Goal: Find specific page/section: Find specific page/section

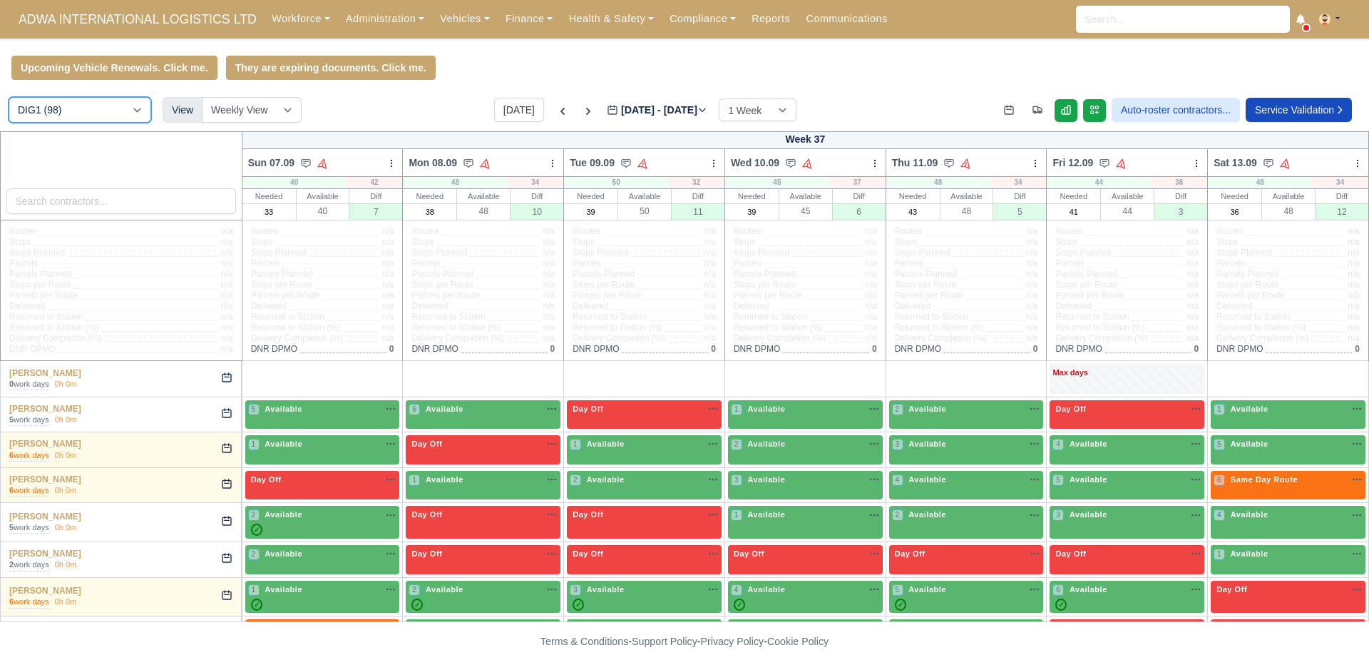
click at [130, 115] on select "DIG1 (98) DHW1 (60)" at bounding box center [80, 110] width 143 height 26
select select "2"
click at [9, 99] on select "DIG1 (98) DHW1 (60)" at bounding box center [80, 110] width 143 height 26
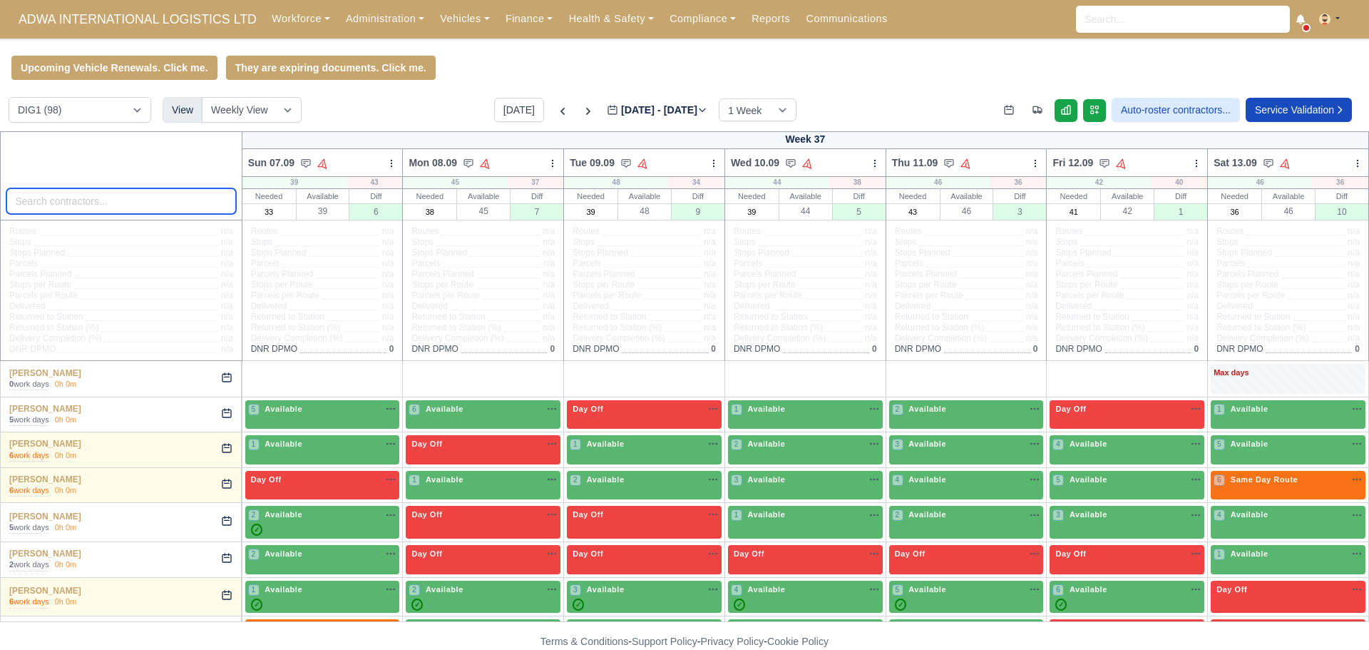
click at [133, 198] on input "search" at bounding box center [121, 201] width 230 height 26
click at [128, 199] on input "search" at bounding box center [121, 201] width 230 height 26
click at [111, 105] on select "DIG1 (98) DHW1 (60)" at bounding box center [80, 110] width 143 height 26
select select "2"
click at [9, 99] on select "DIG1 (98) DHW1 (60)" at bounding box center [80, 110] width 143 height 26
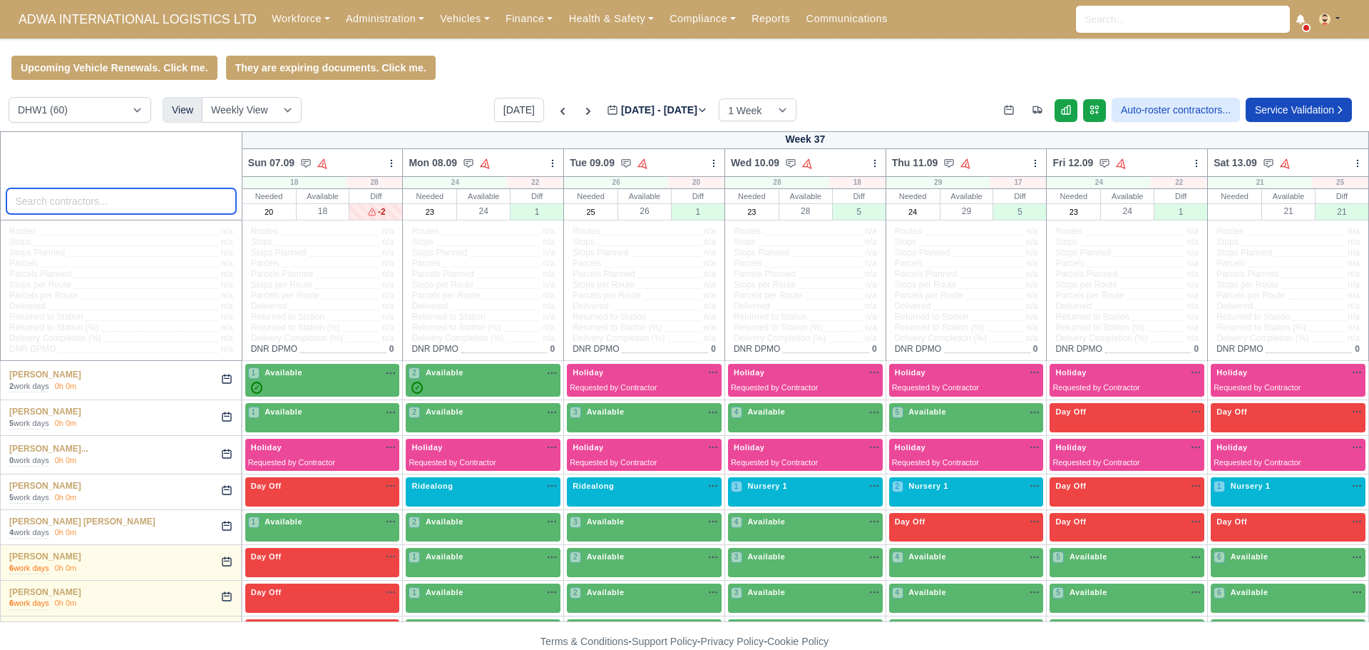
click at [92, 208] on input "search" at bounding box center [121, 201] width 230 height 26
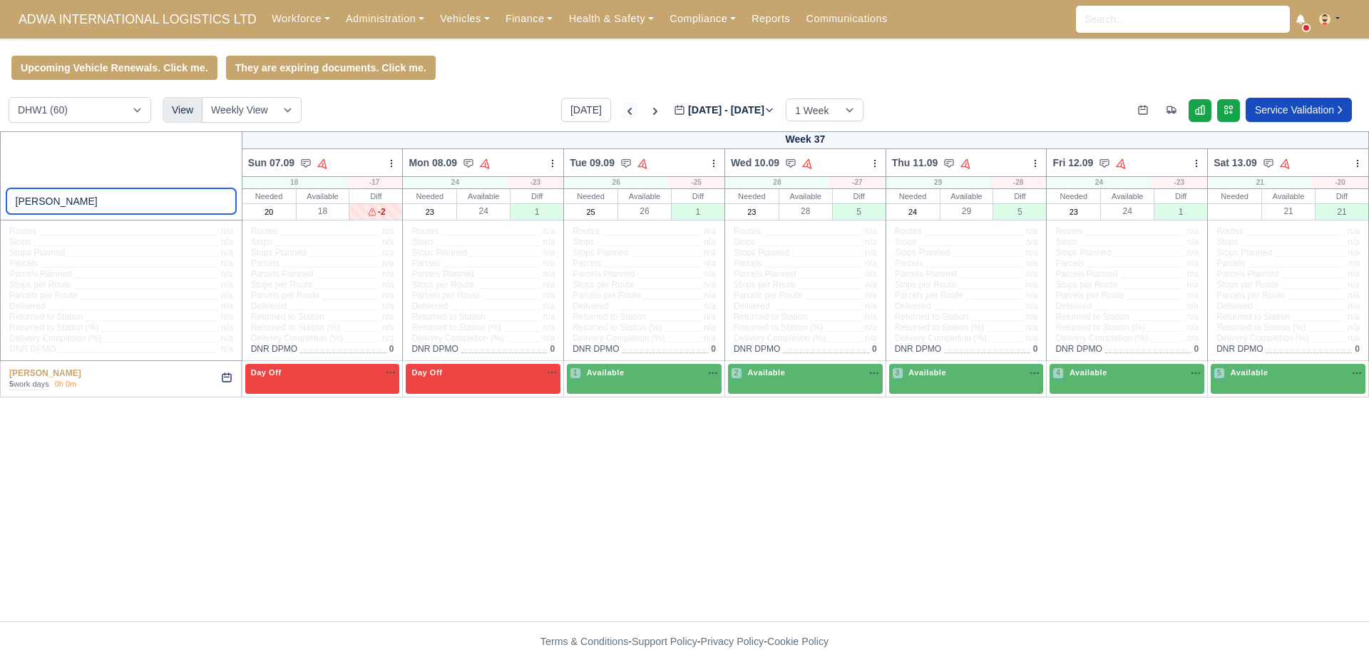
type input "damion"
click at [623, 118] on icon at bounding box center [630, 111] width 14 height 14
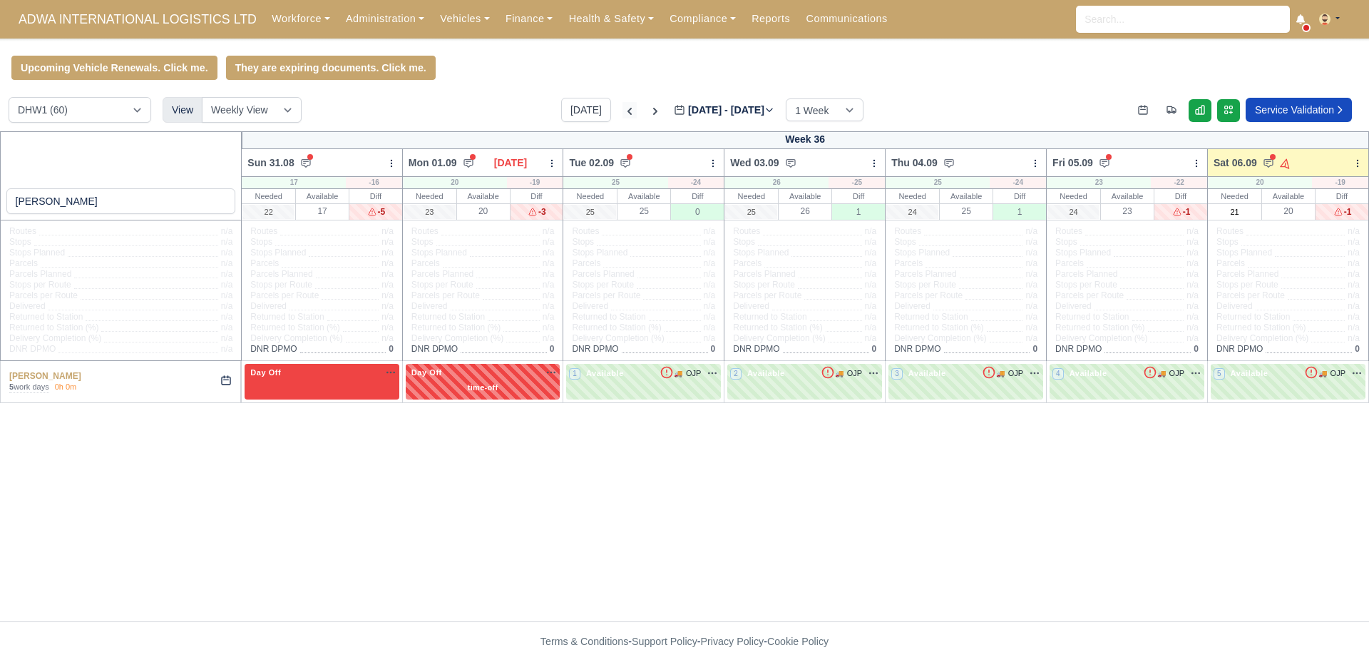
click at [623, 117] on icon at bounding box center [630, 111] width 14 height 14
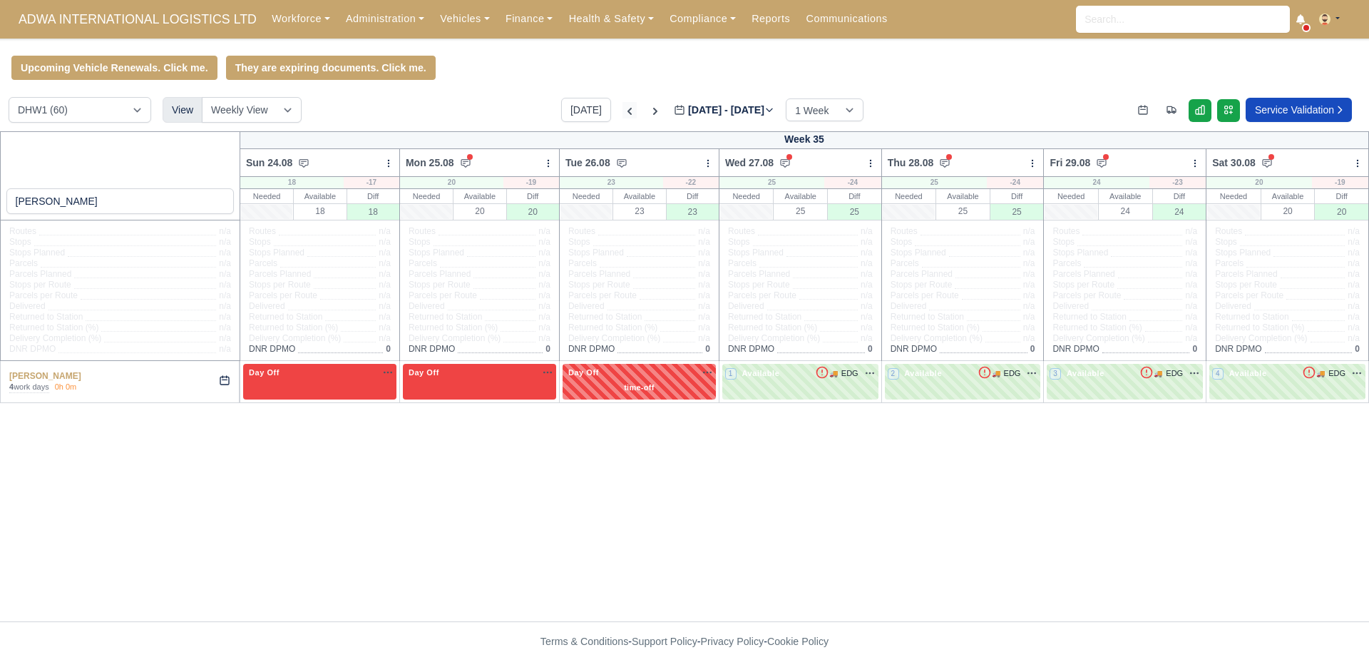
click at [623, 117] on icon at bounding box center [630, 111] width 14 height 14
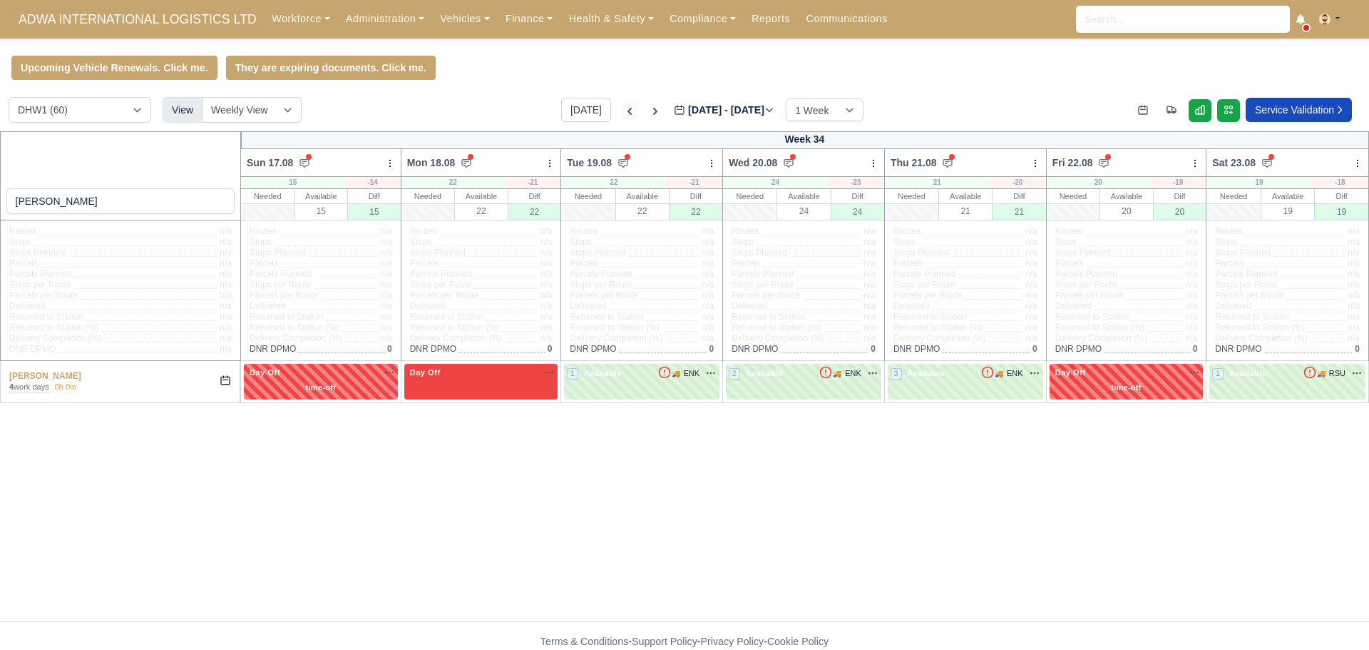
click at [623, 117] on icon at bounding box center [630, 111] width 14 height 14
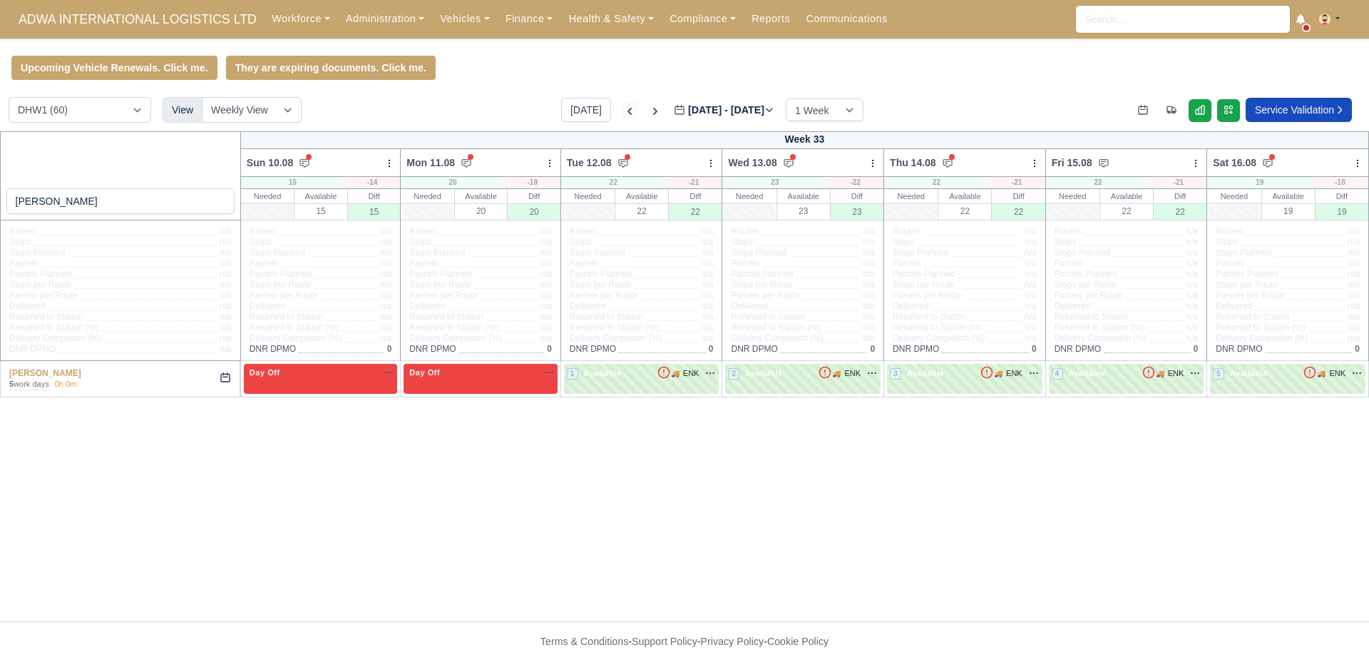
click at [623, 118] on icon at bounding box center [630, 111] width 14 height 14
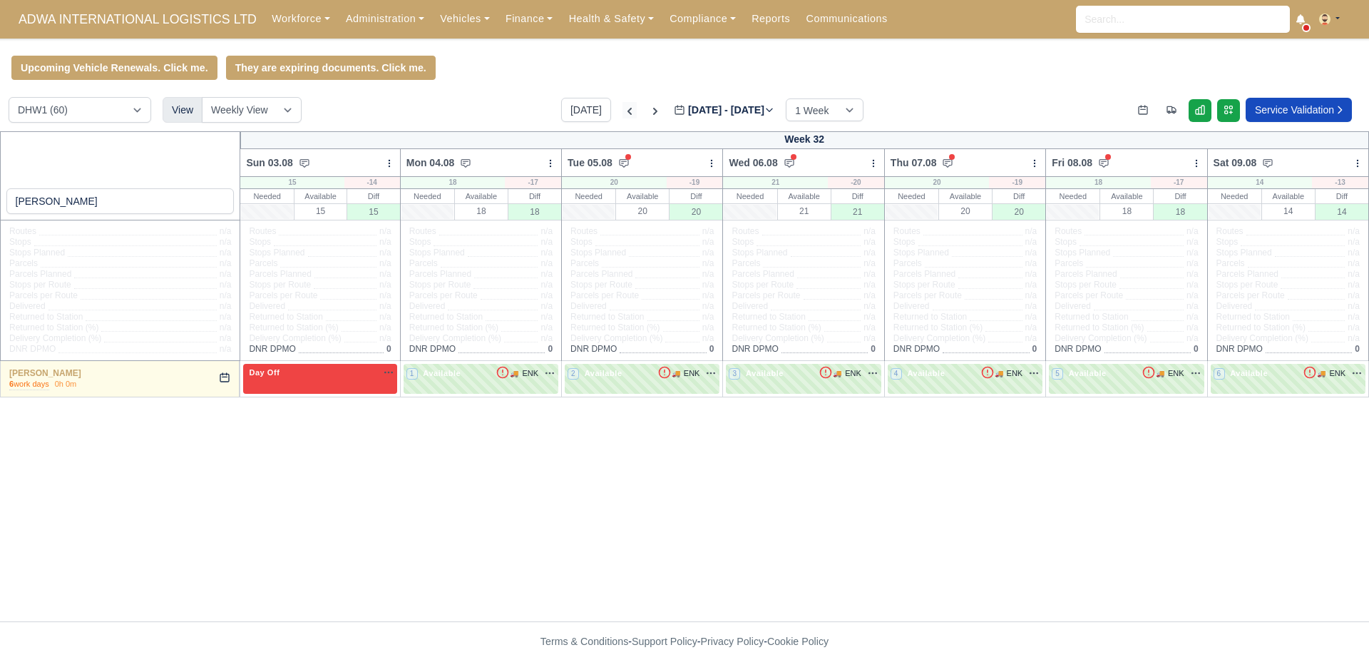
click at [623, 118] on icon at bounding box center [630, 111] width 14 height 14
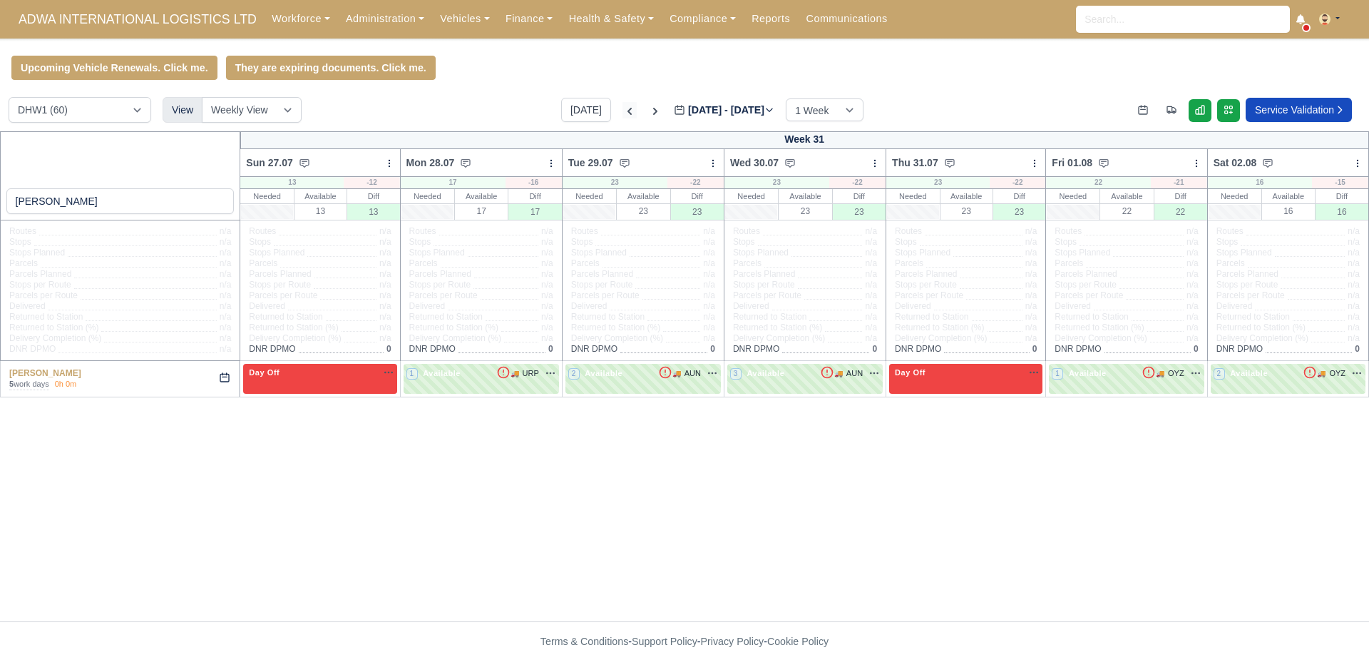
click at [623, 118] on icon at bounding box center [630, 111] width 14 height 14
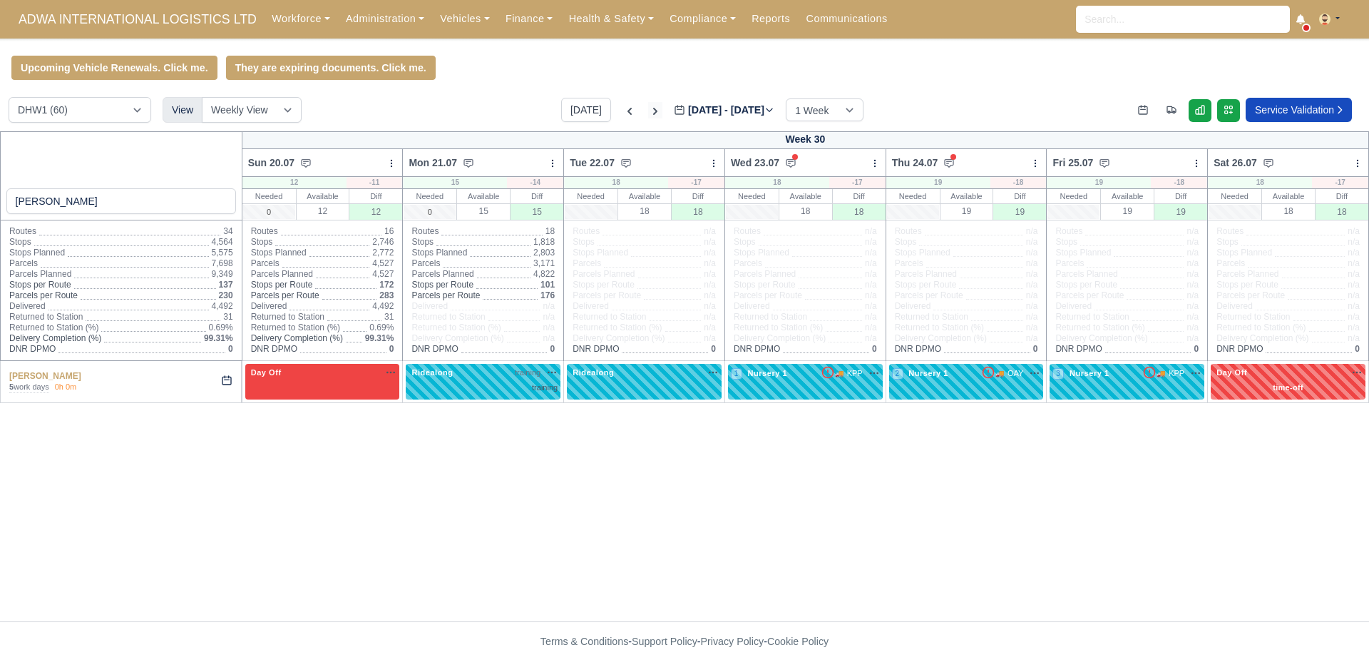
click at [648, 113] on icon at bounding box center [655, 111] width 14 height 14
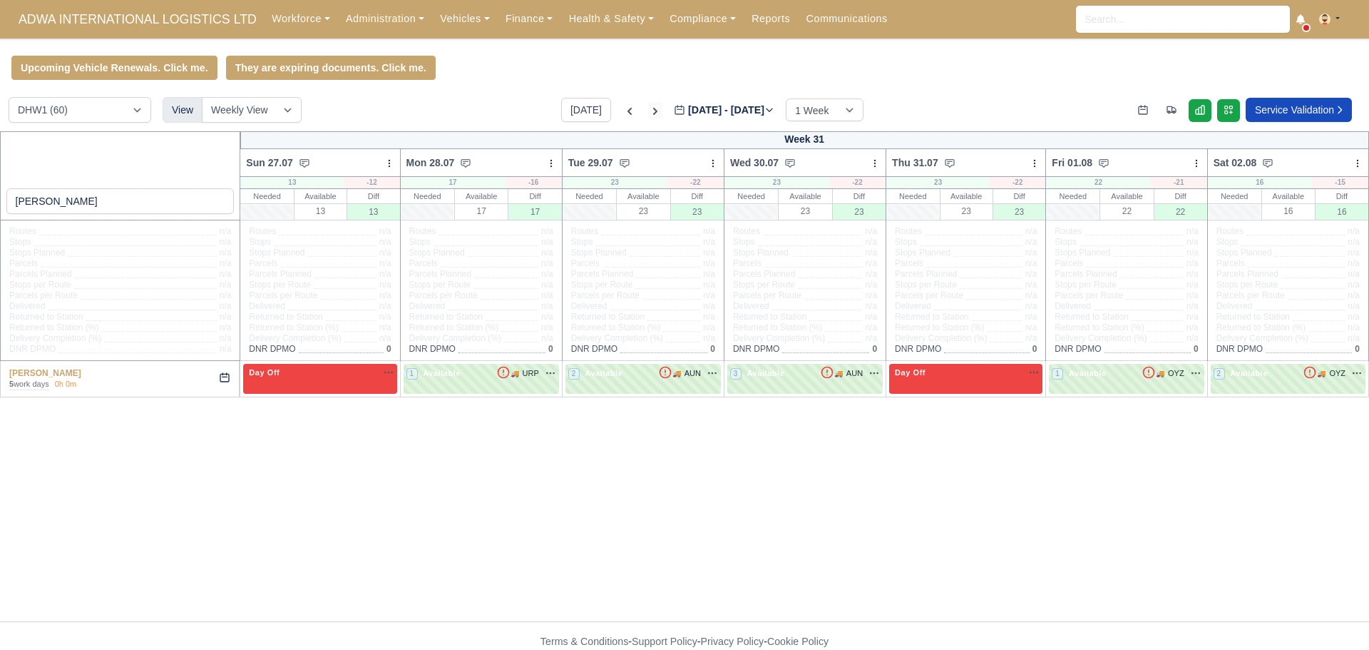
click at [648, 113] on icon at bounding box center [655, 111] width 14 height 14
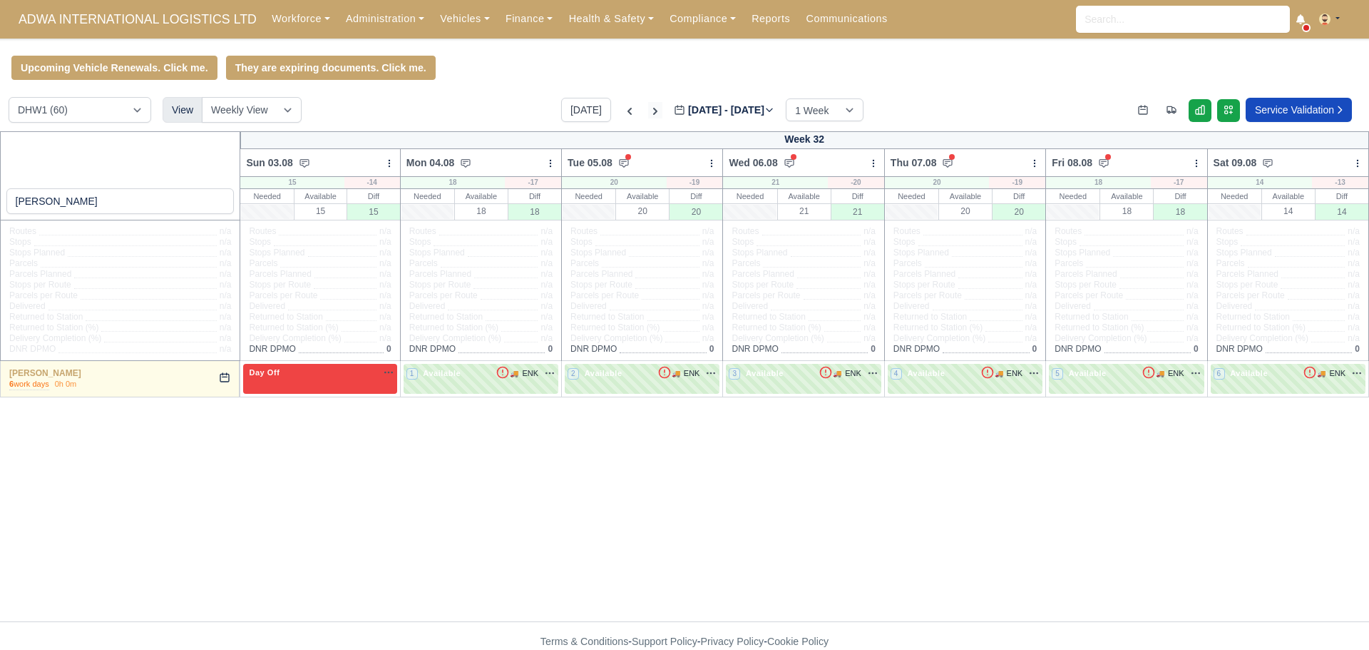
click at [653, 113] on icon at bounding box center [655, 111] width 4 height 7
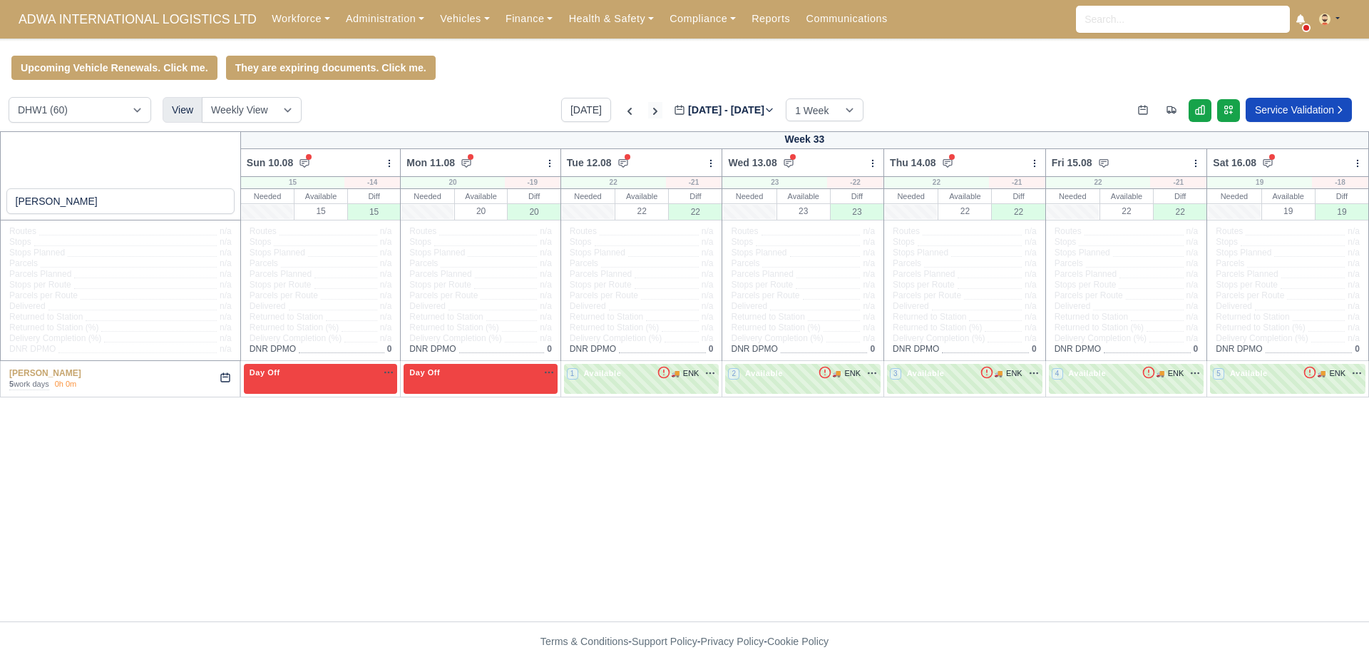
click at [648, 113] on icon at bounding box center [655, 111] width 14 height 14
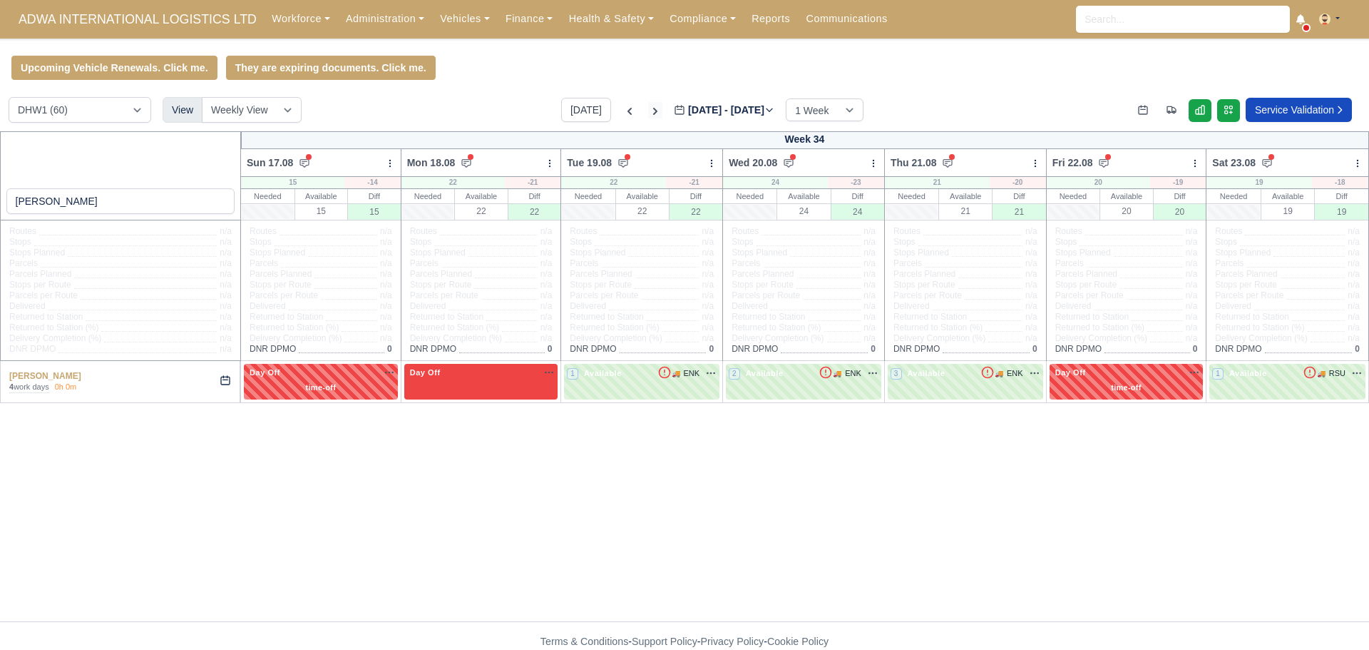
click at [653, 113] on icon at bounding box center [655, 111] width 4 height 7
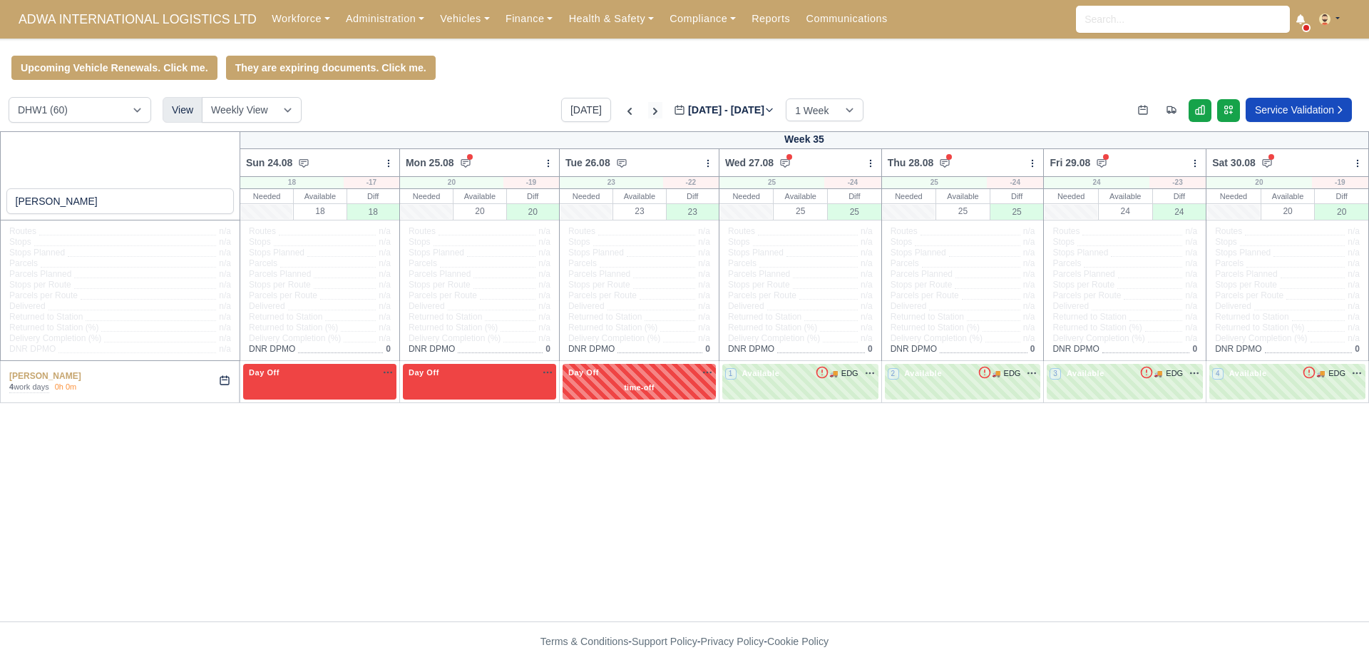
click at [653, 113] on icon at bounding box center [655, 111] width 4 height 7
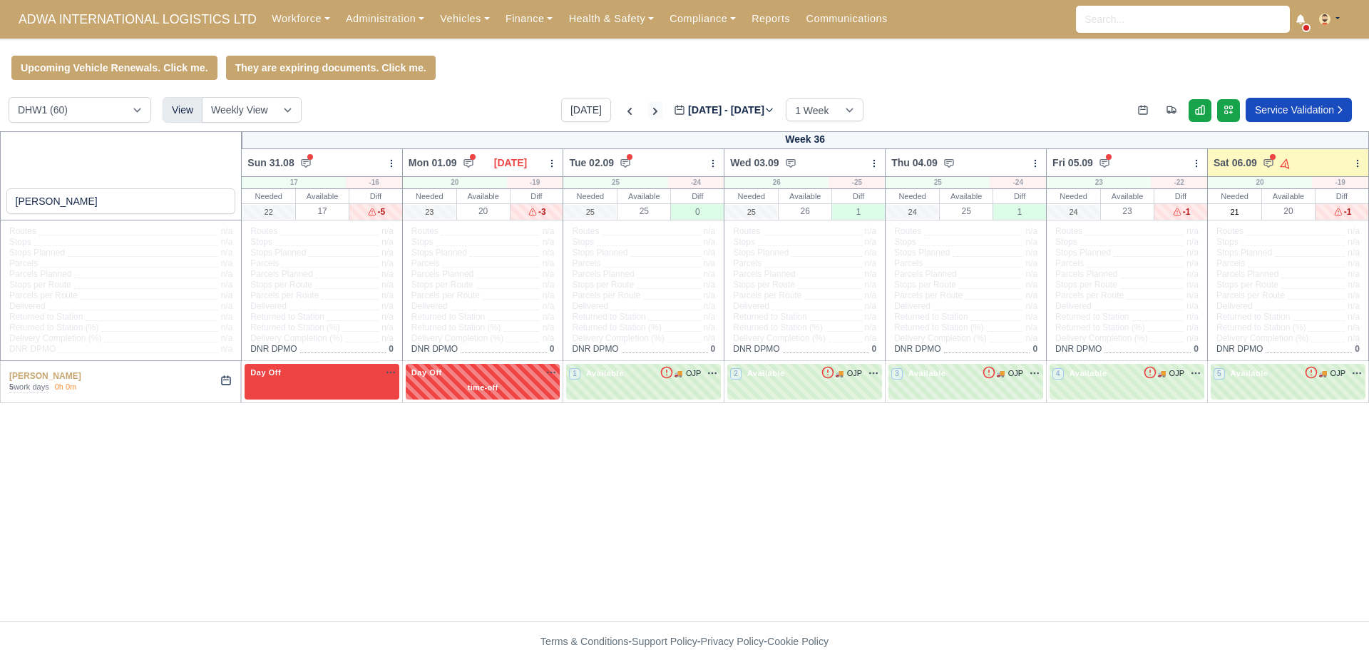
click at [648, 113] on icon at bounding box center [655, 111] width 14 height 14
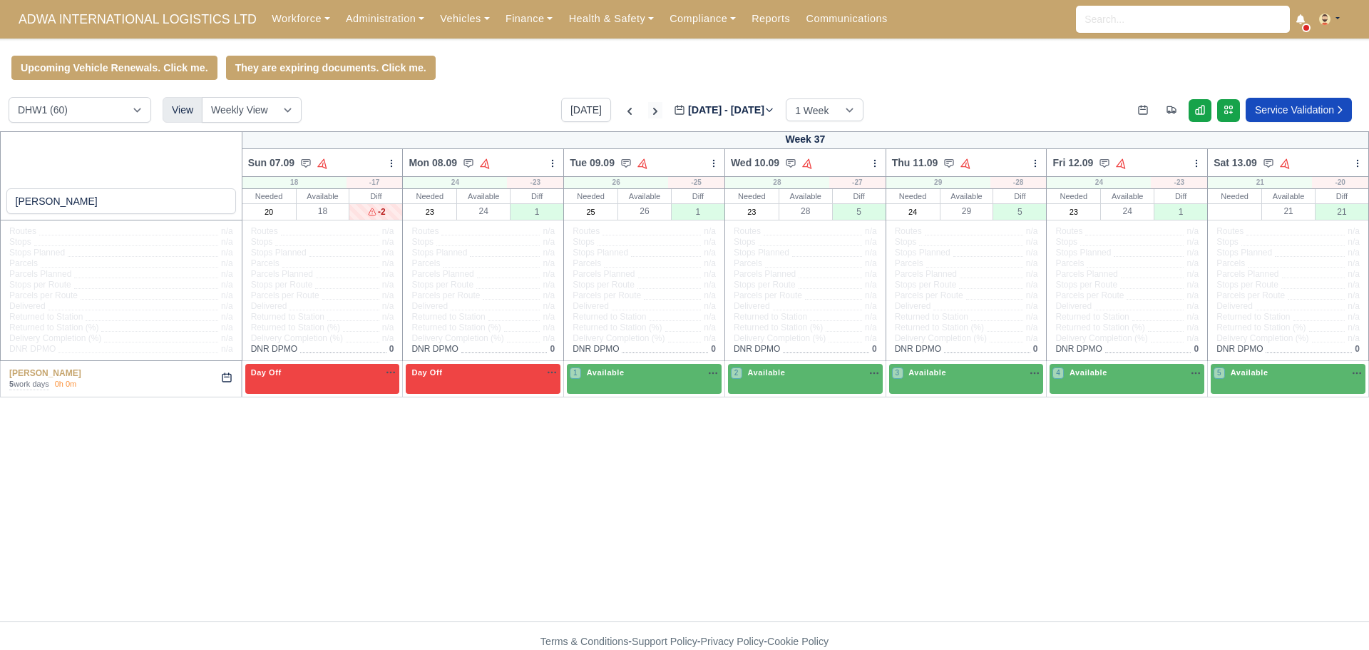
click at [648, 113] on icon at bounding box center [655, 111] width 14 height 14
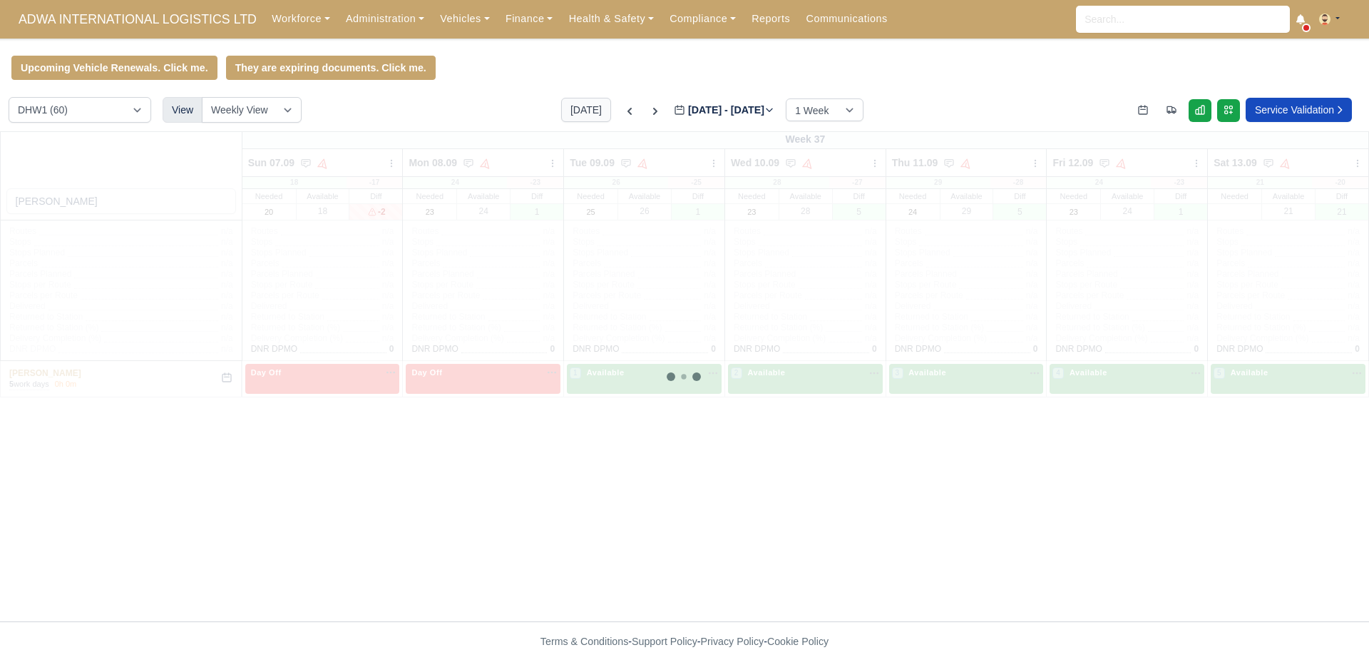
type input "2025-09-19"
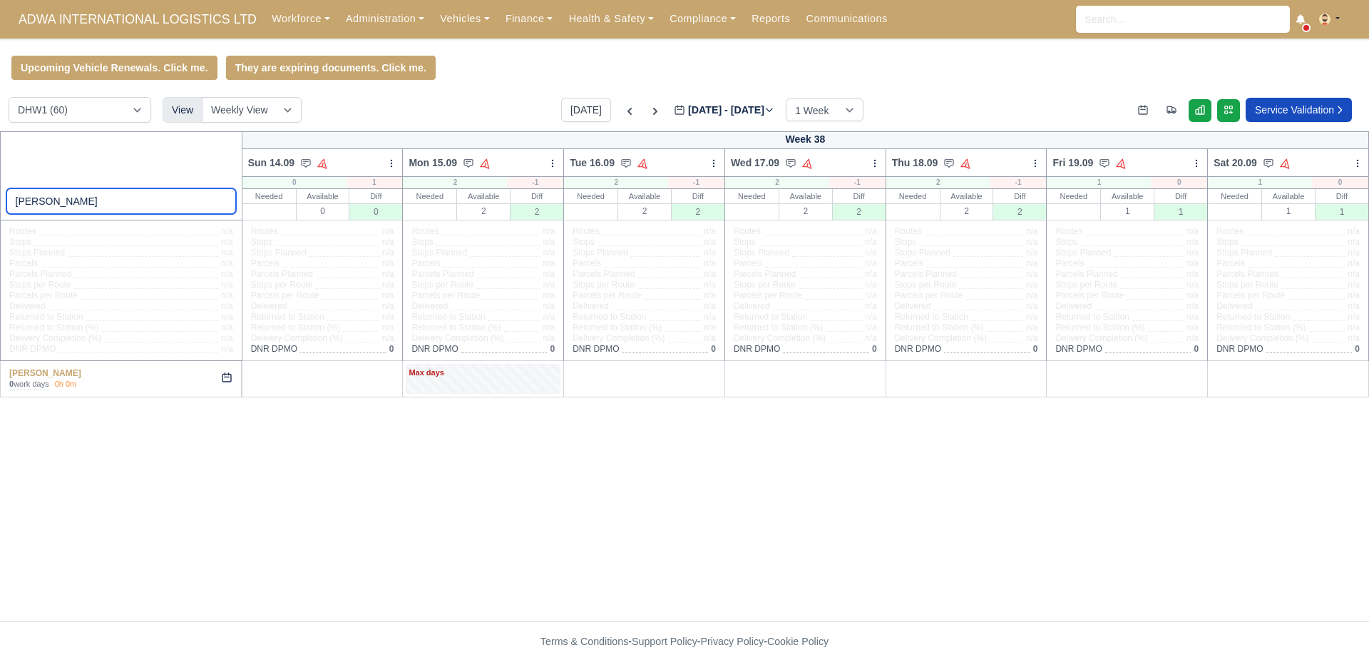
drag, startPoint x: 78, startPoint y: 200, endPoint x: 0, endPoint y: 209, distance: 78.2
click at [0, 209] on div "damion" at bounding box center [121, 175] width 242 height 89
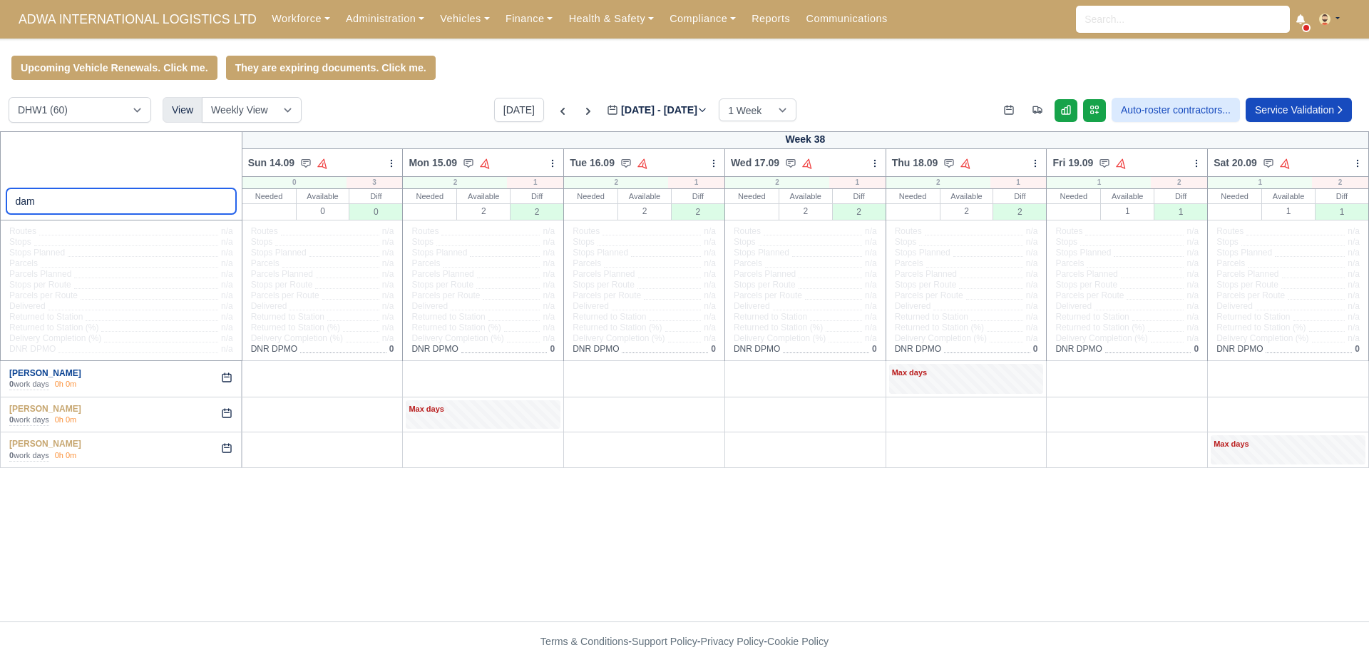
type input "dam"
click at [54, 376] on link "Damian Healey" at bounding box center [45, 373] width 72 height 10
select select "2"
click at [556, 108] on icon at bounding box center [563, 111] width 14 height 14
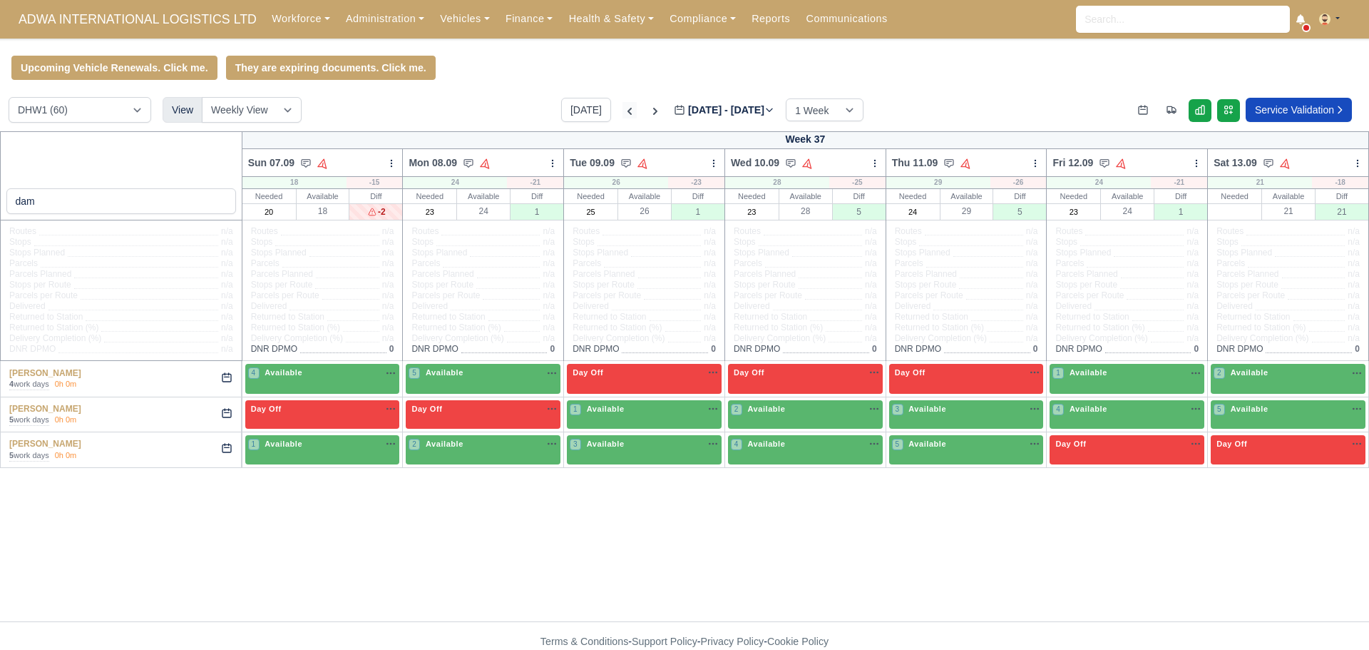
click at [542, 108] on div "DIG1 (98) DHW1 (60) View Weekly View Wave times Daily Roster Today Sep 07 - Sep…" at bounding box center [684, 114] width 1369 height 34
click at [628, 111] on icon at bounding box center [630, 111] width 4 height 7
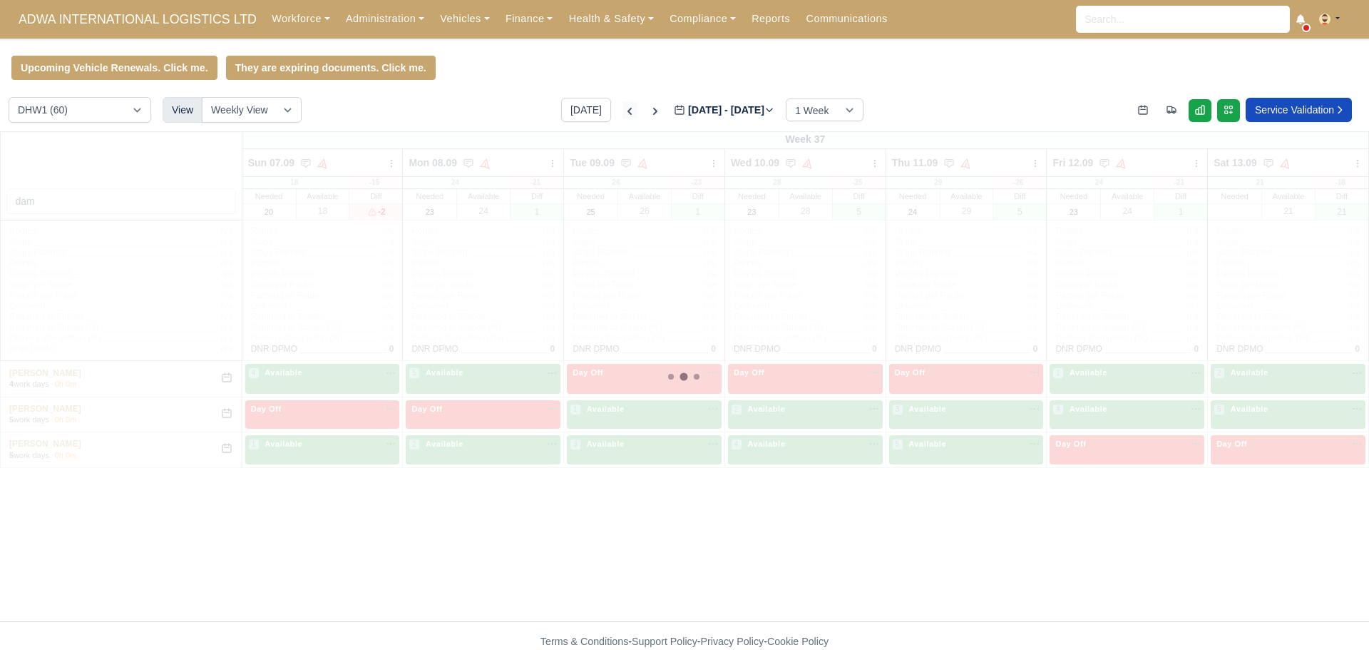
type input "2025-09-05"
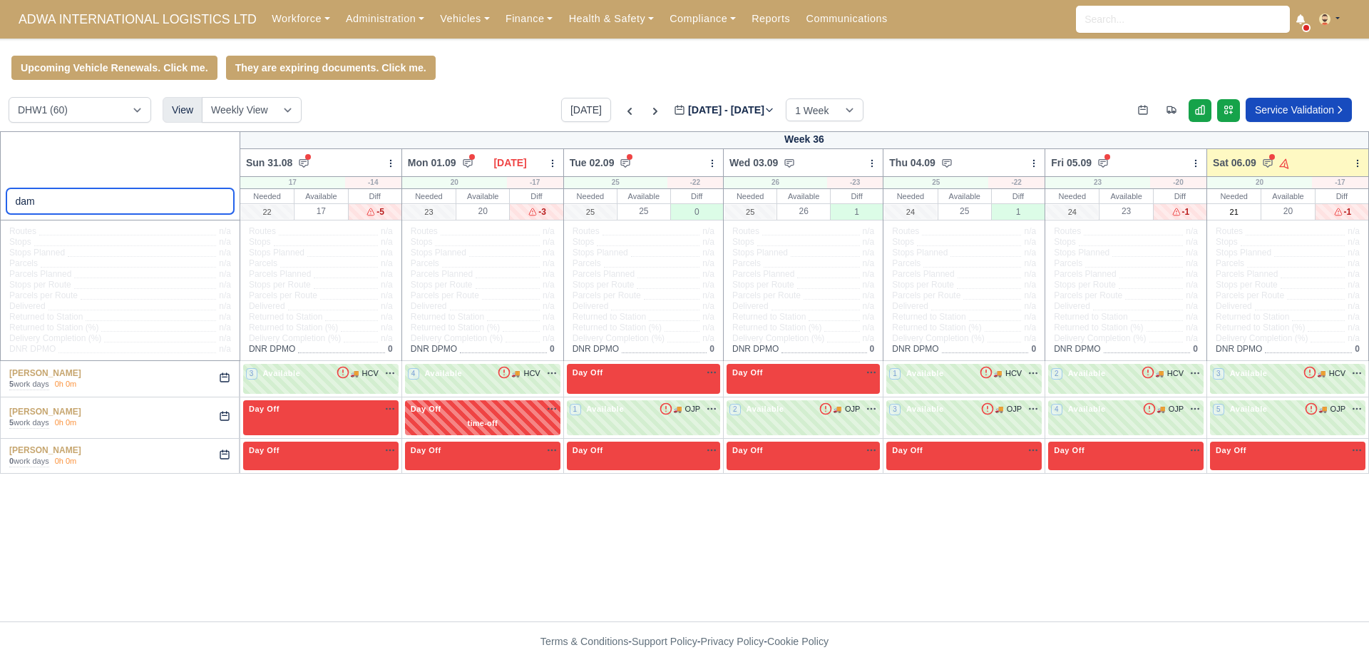
click at [84, 204] on input "dam" at bounding box center [120, 201] width 228 height 26
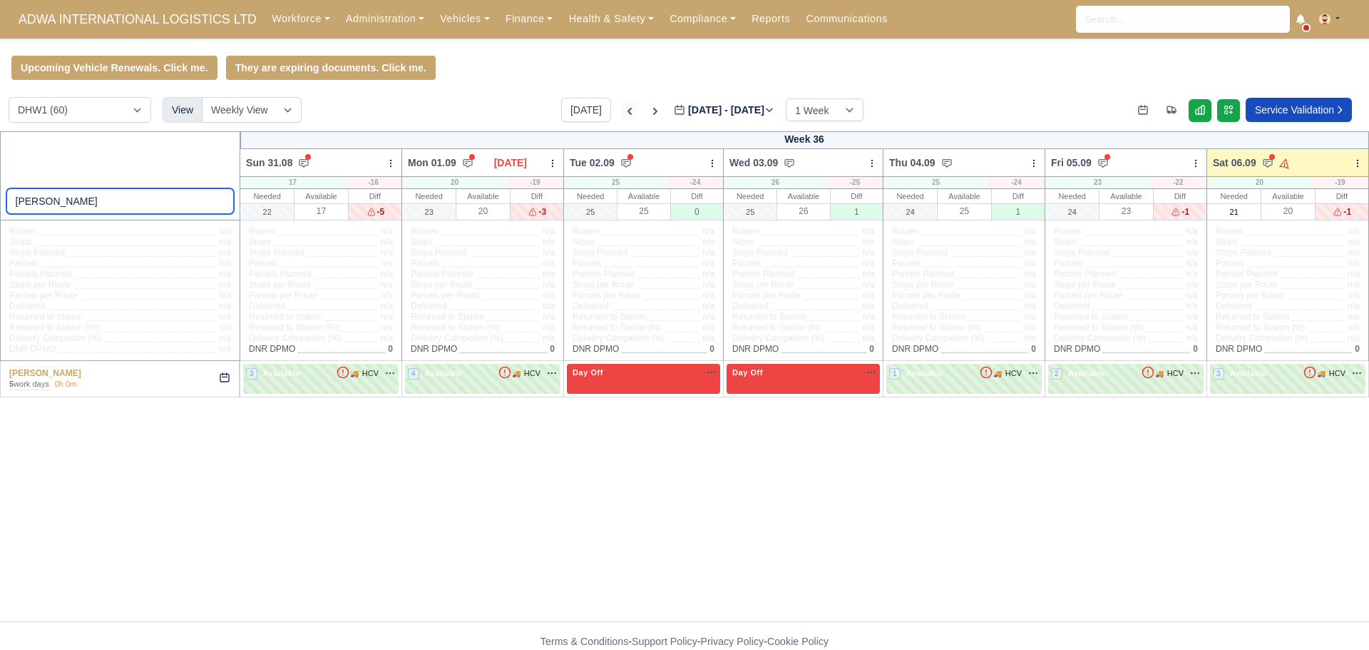
type input "damian"
click at [623, 116] on icon at bounding box center [630, 111] width 14 height 14
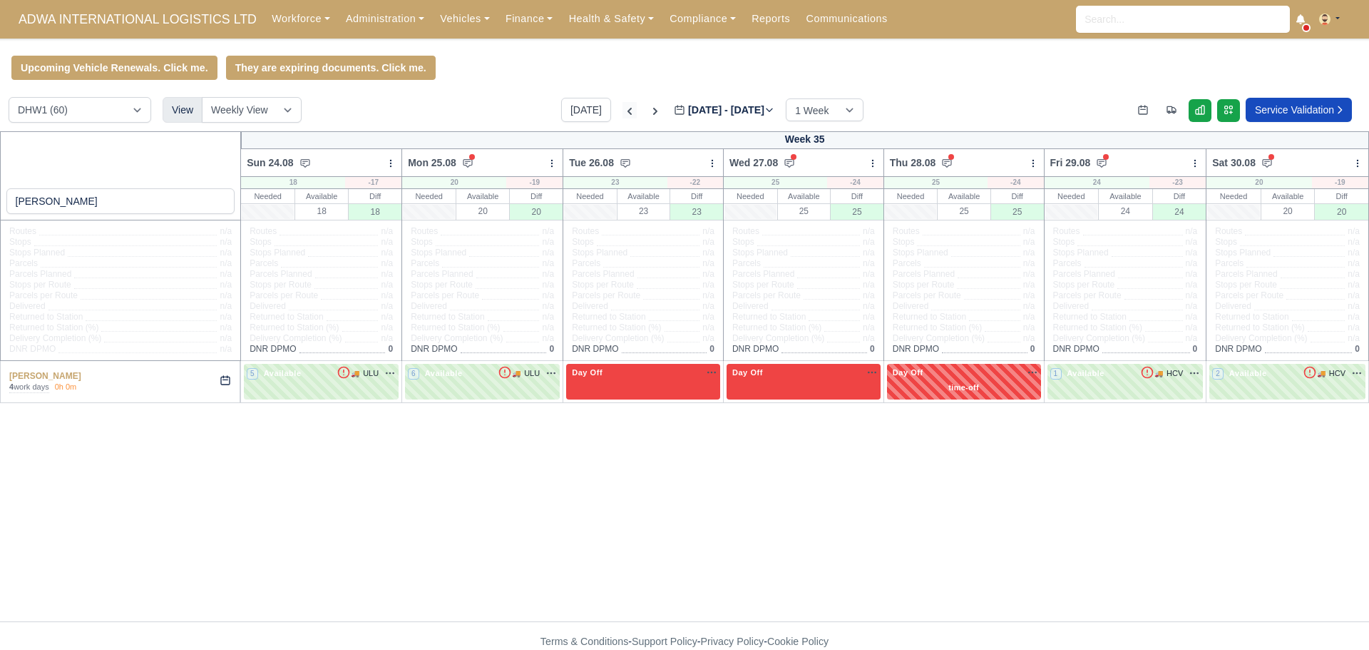
click at [623, 114] on icon at bounding box center [630, 111] width 14 height 14
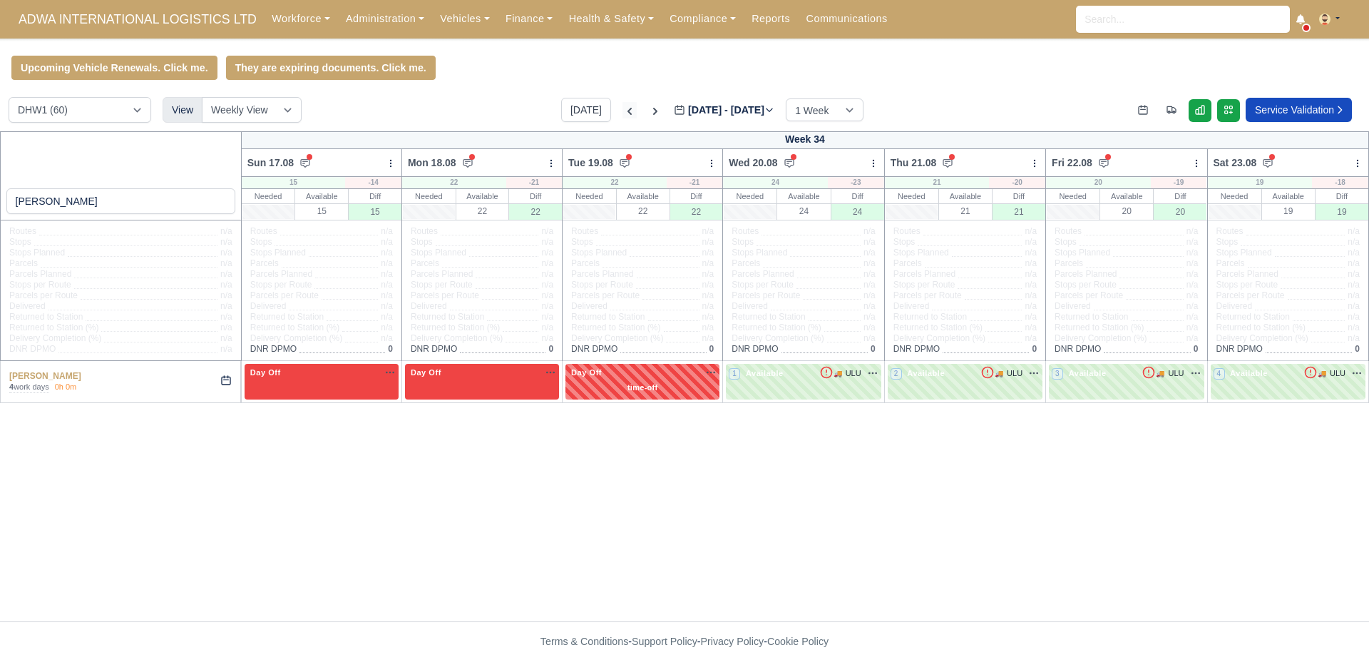
click at [623, 113] on icon at bounding box center [630, 111] width 14 height 14
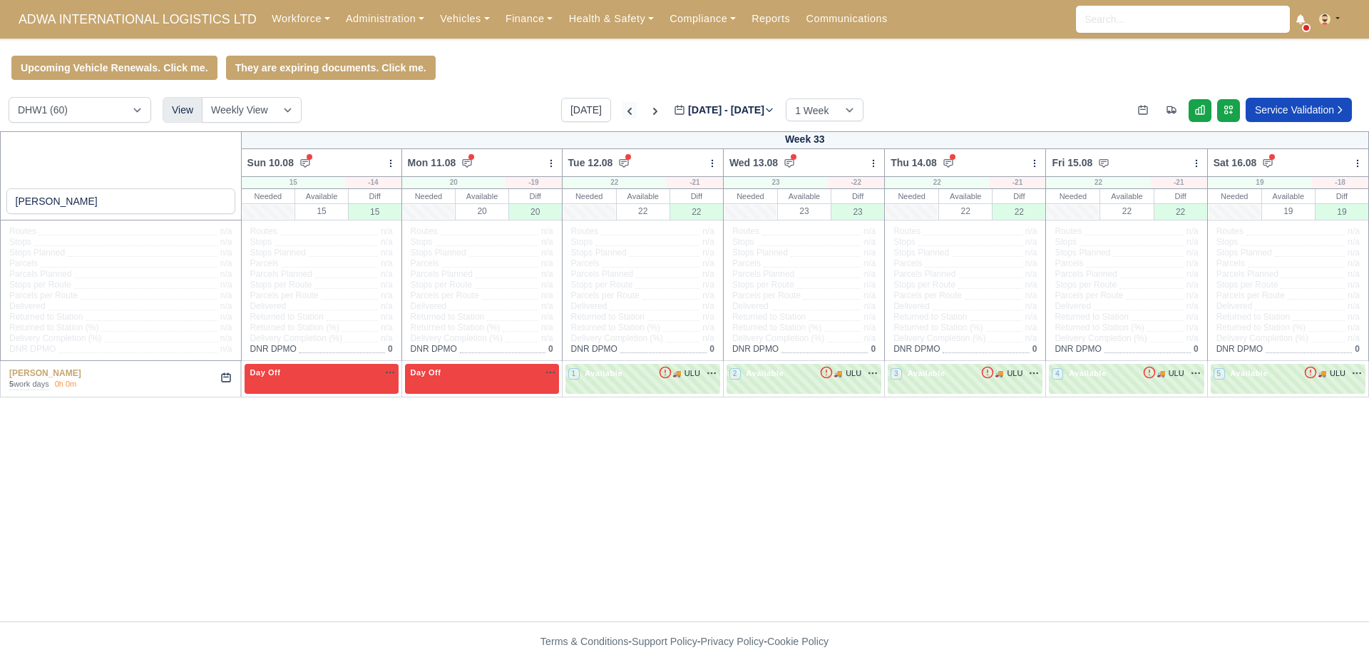
click at [628, 113] on icon at bounding box center [630, 111] width 4 height 7
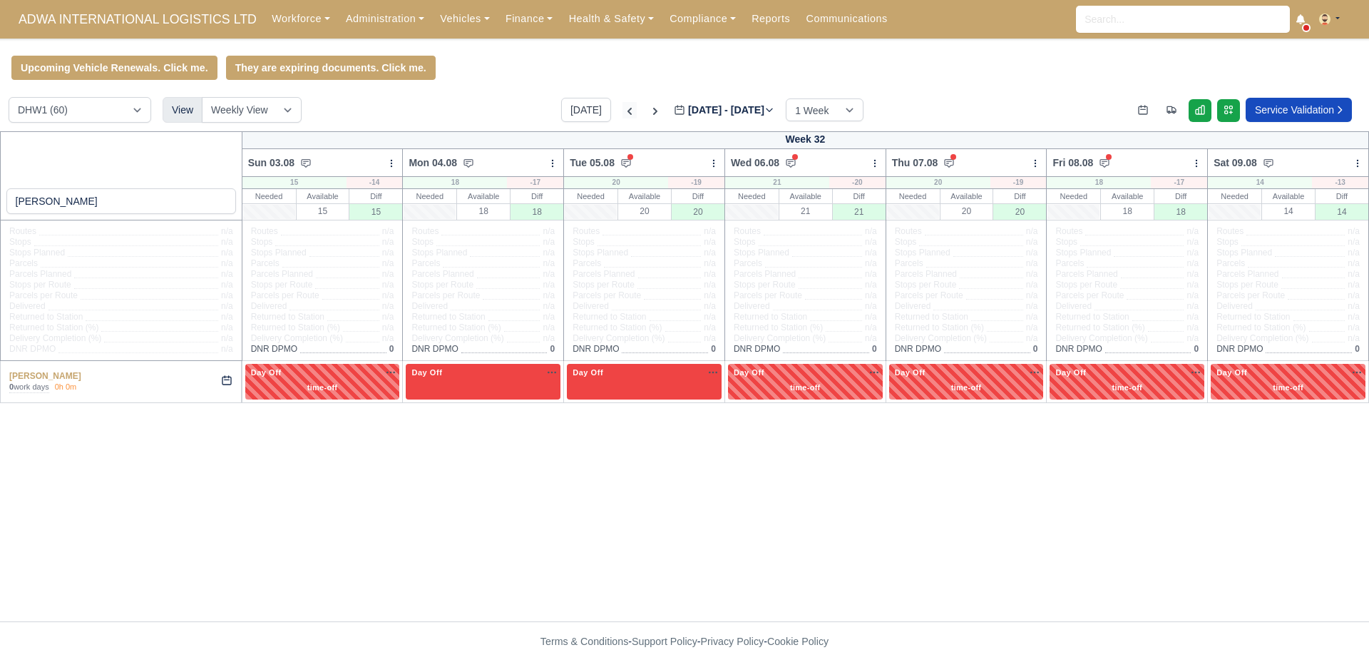
click at [623, 113] on icon at bounding box center [630, 111] width 14 height 14
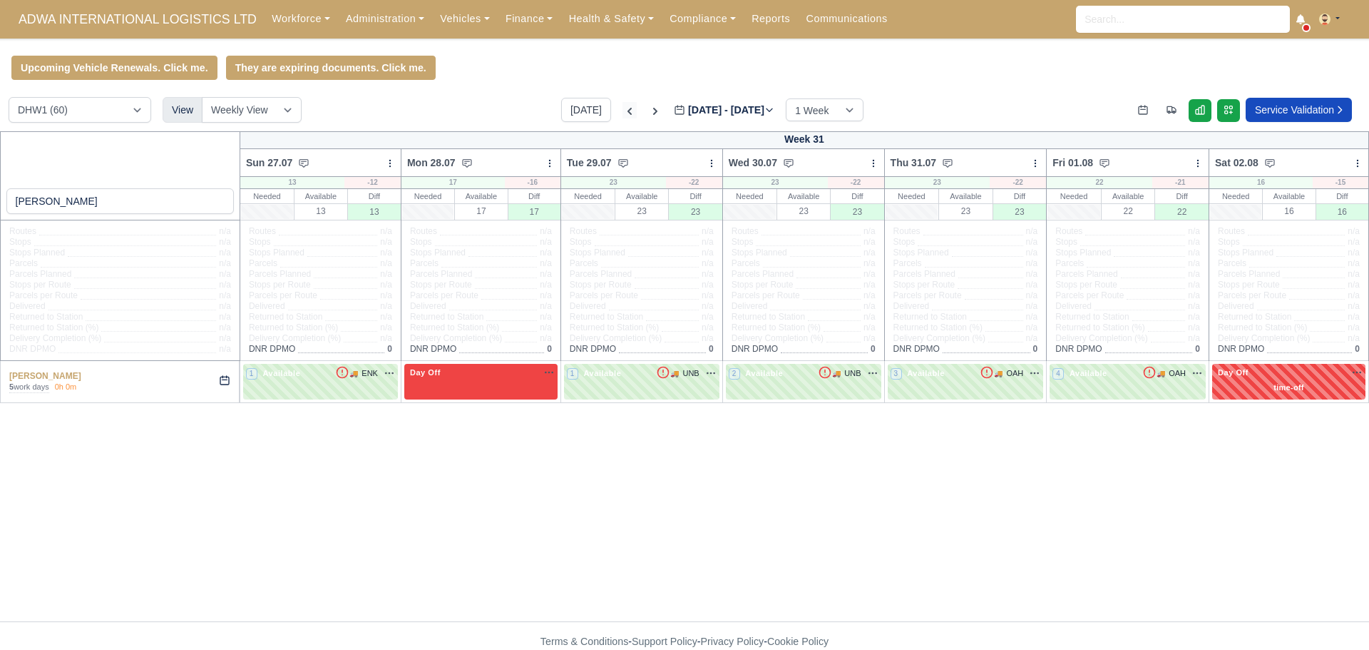
click at [623, 113] on icon at bounding box center [630, 111] width 14 height 14
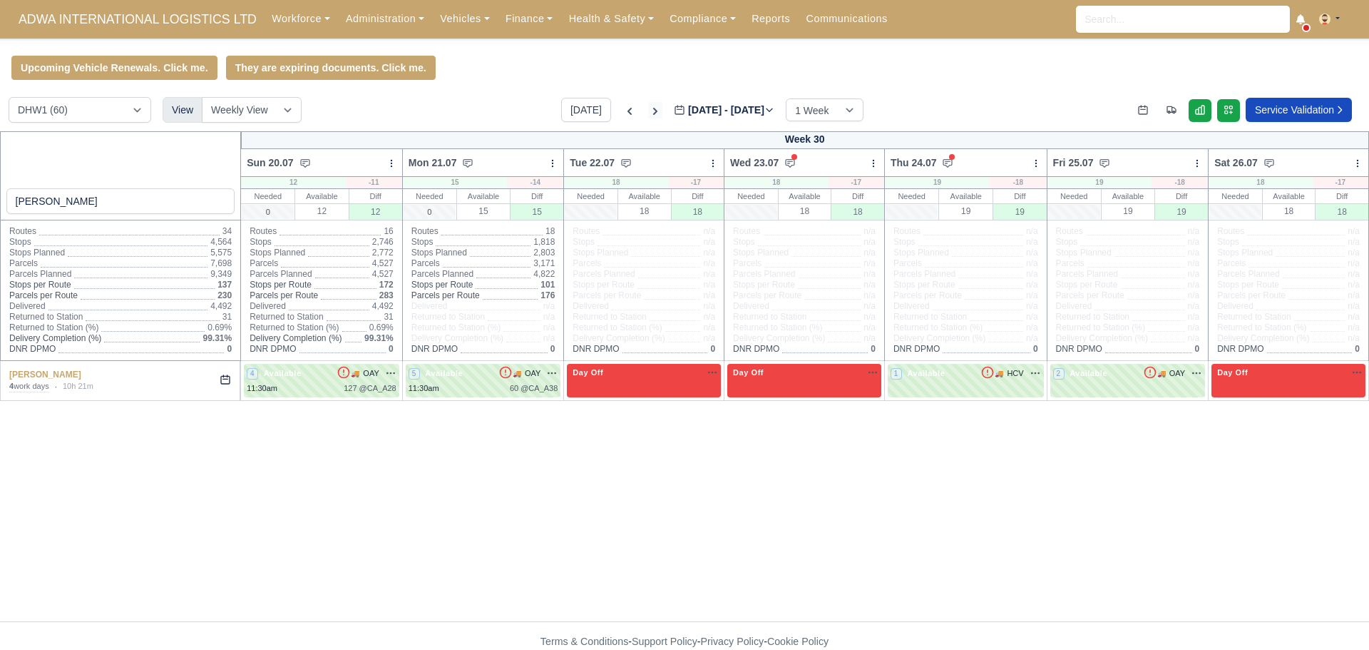
click at [648, 116] on icon at bounding box center [655, 111] width 14 height 14
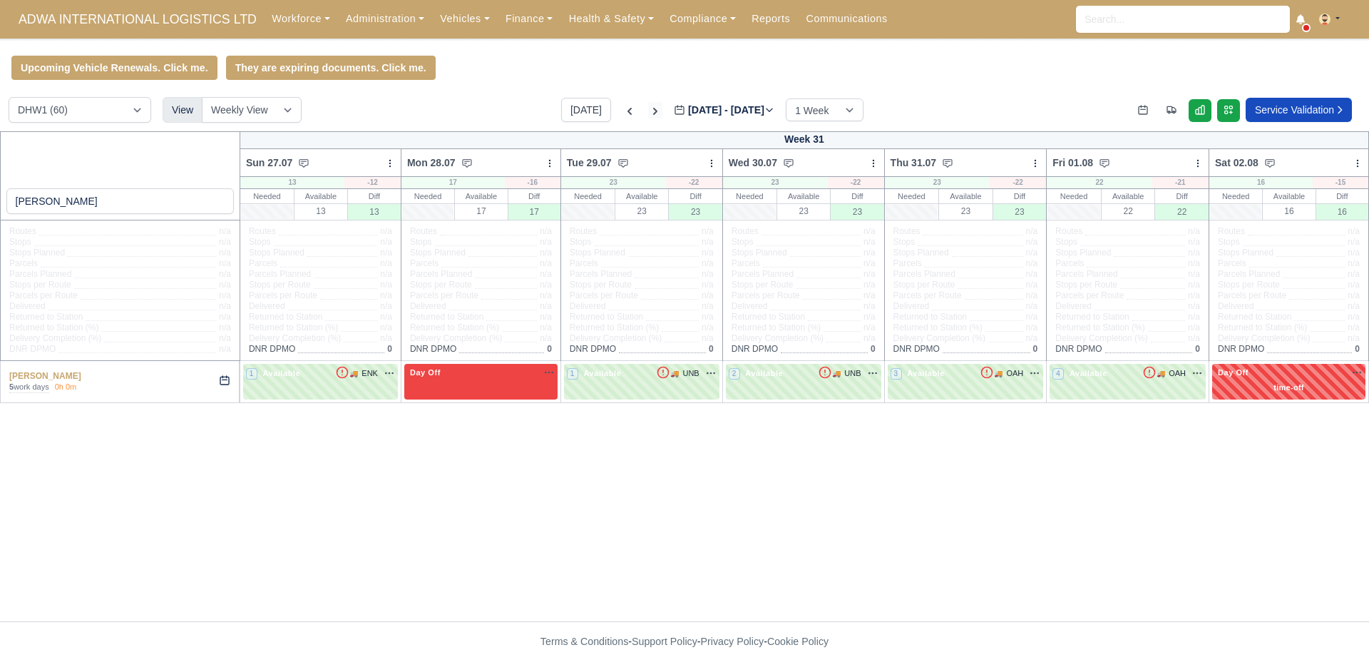
click at [648, 116] on icon at bounding box center [655, 111] width 14 height 14
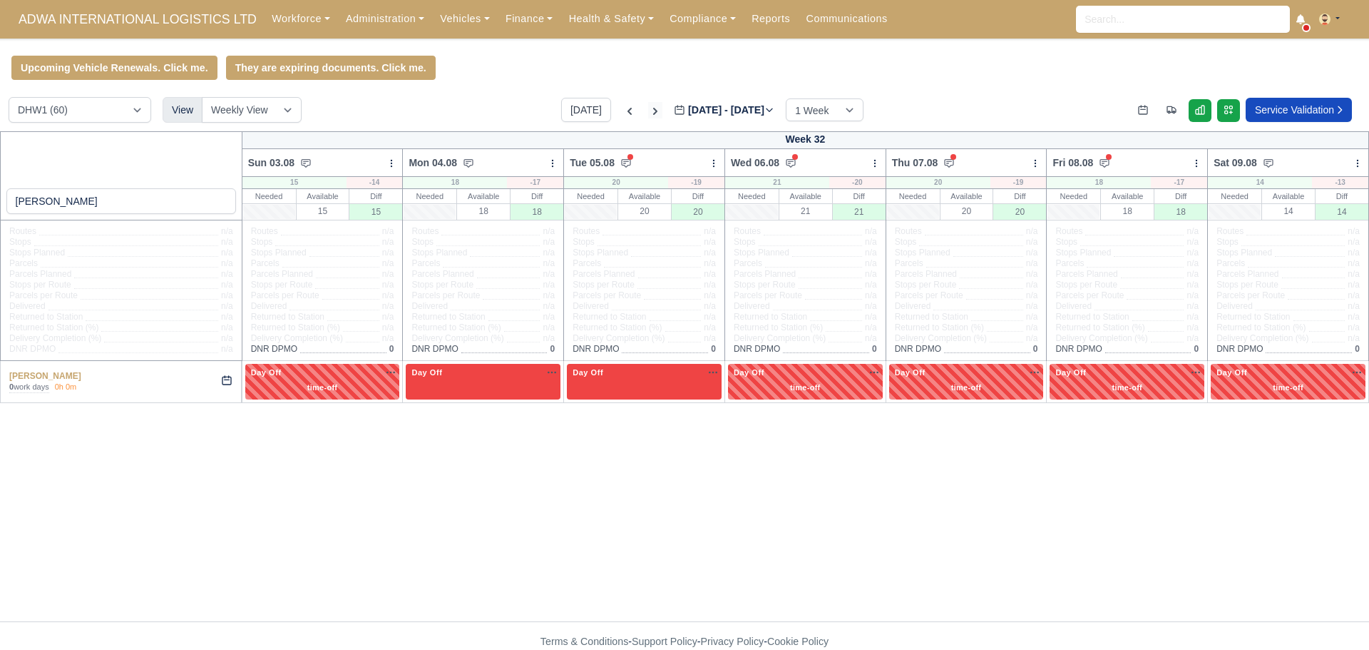
click at [648, 116] on icon at bounding box center [655, 111] width 14 height 14
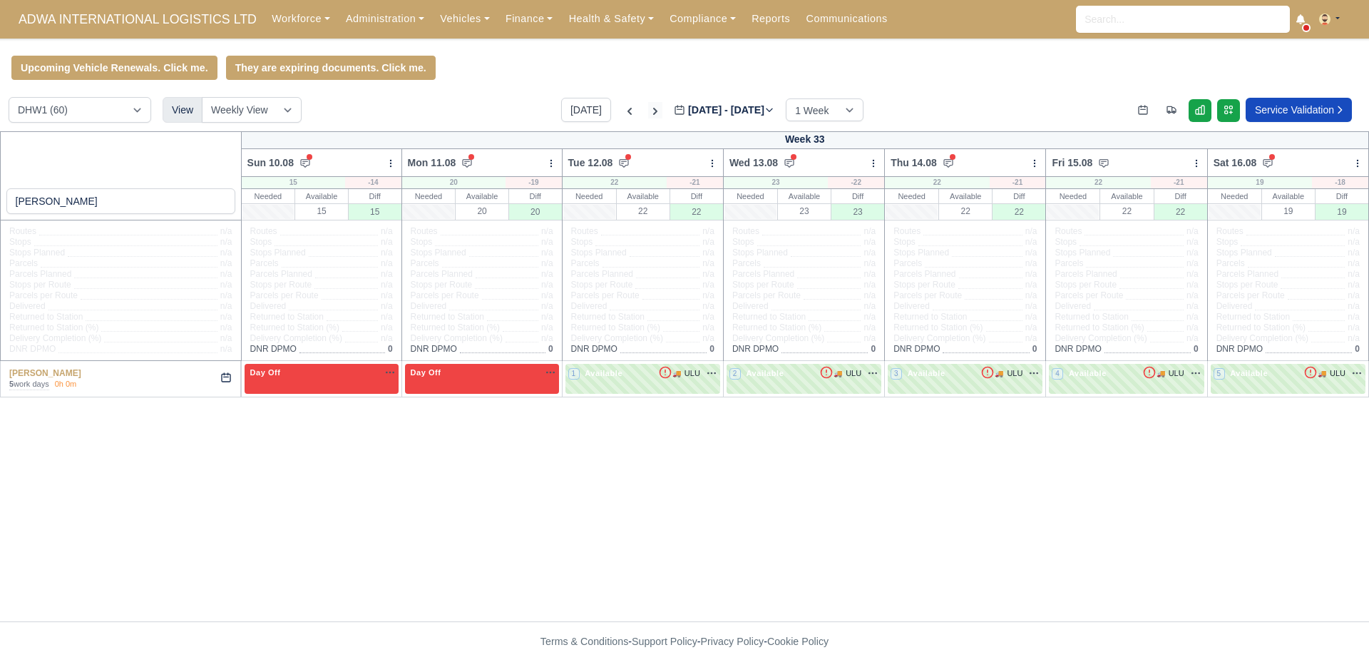
click at [648, 116] on icon at bounding box center [655, 111] width 14 height 14
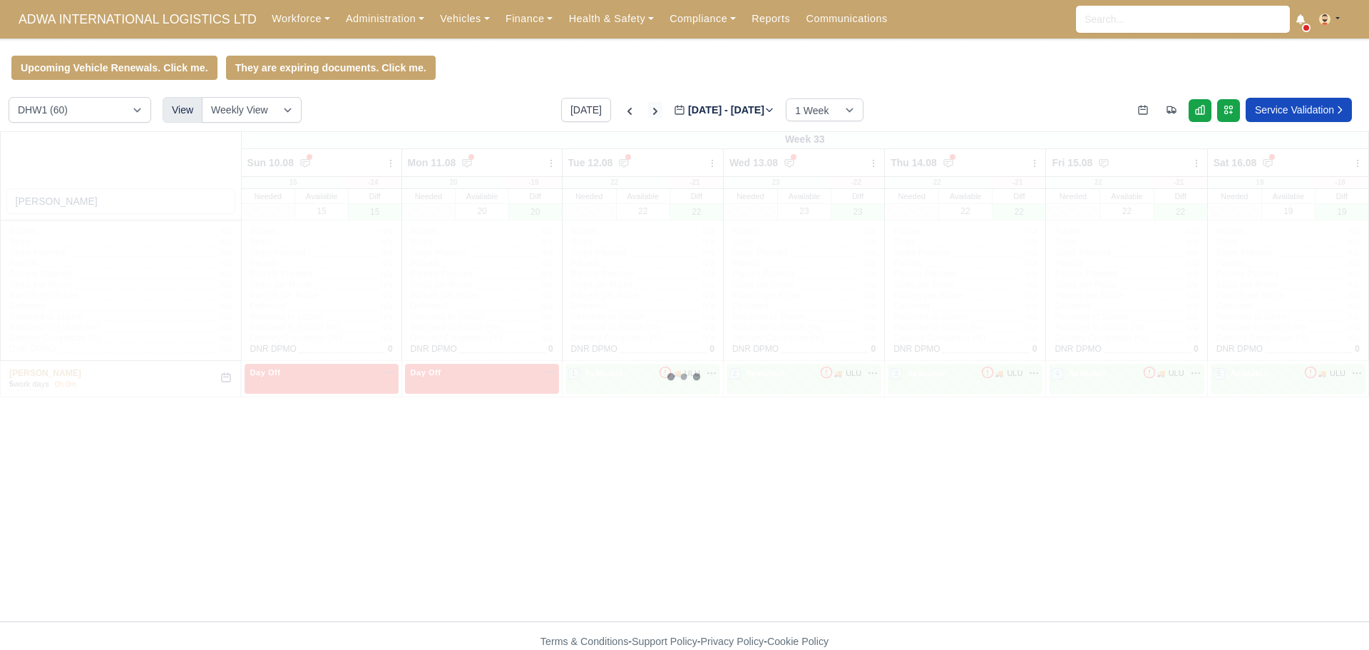
type input "2025-08-22"
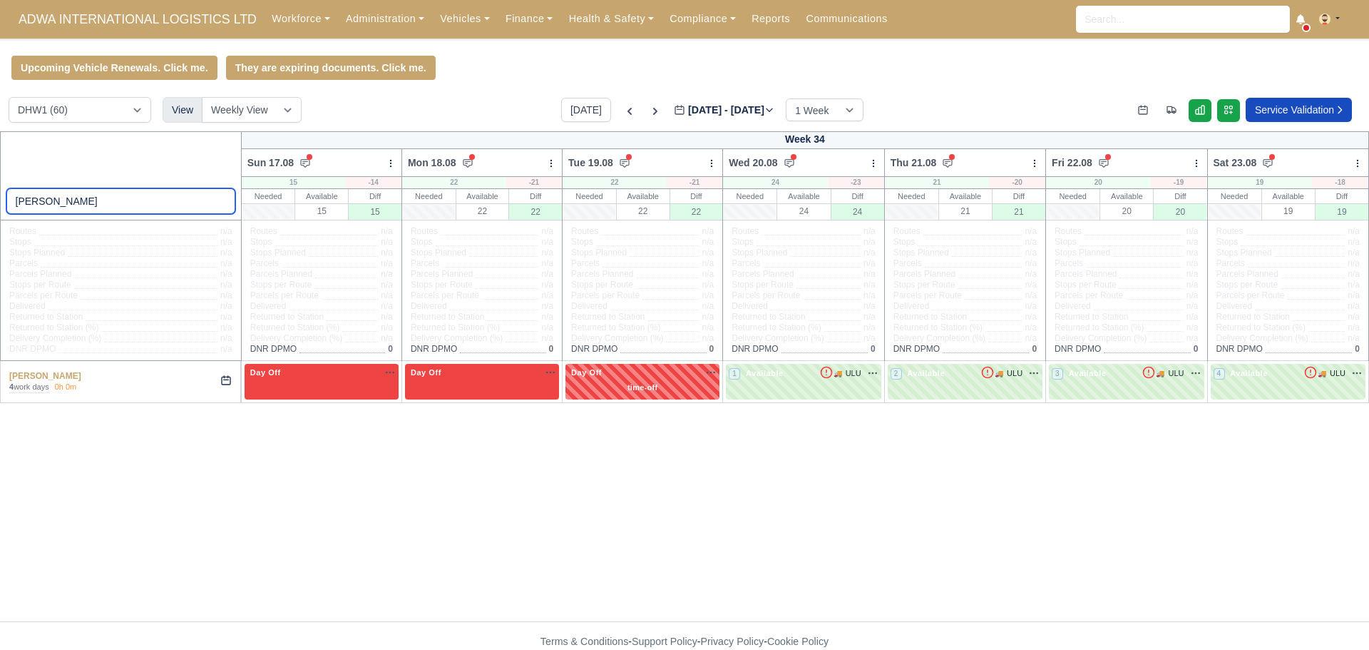
click at [0, 210] on div "damian" at bounding box center [121, 175] width 242 height 89
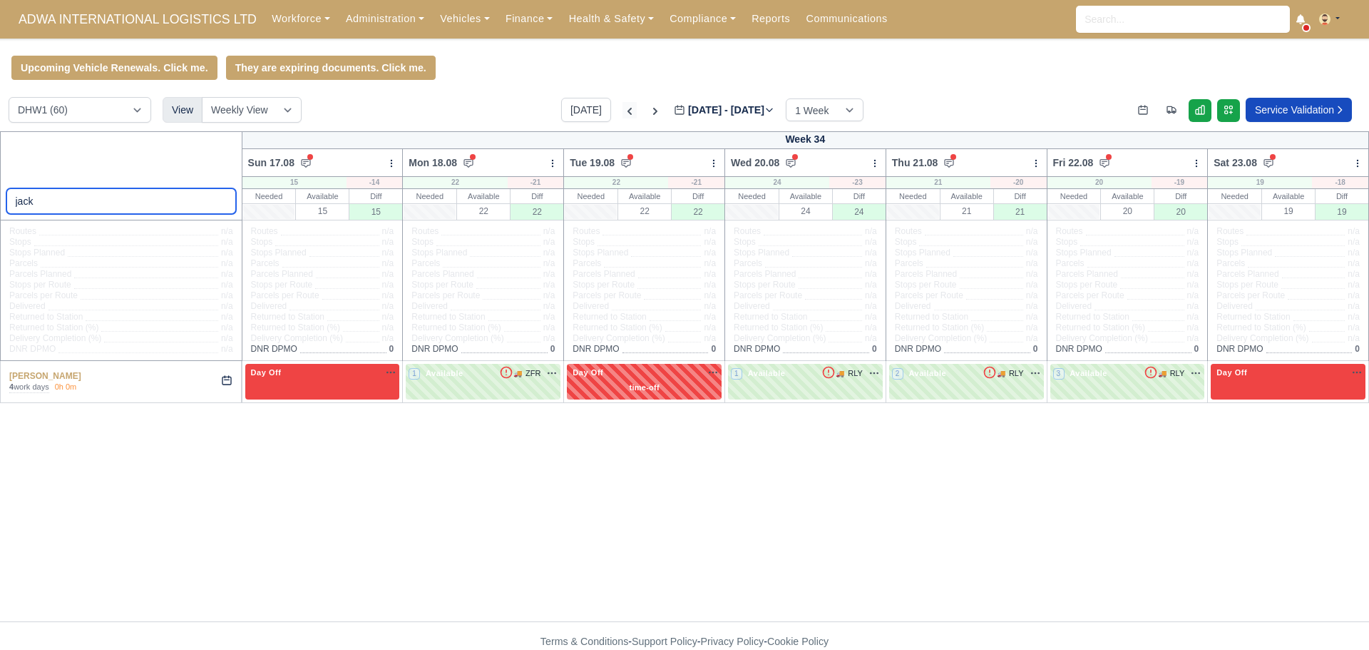
type input "jack"
click at [623, 110] on icon at bounding box center [630, 111] width 14 height 14
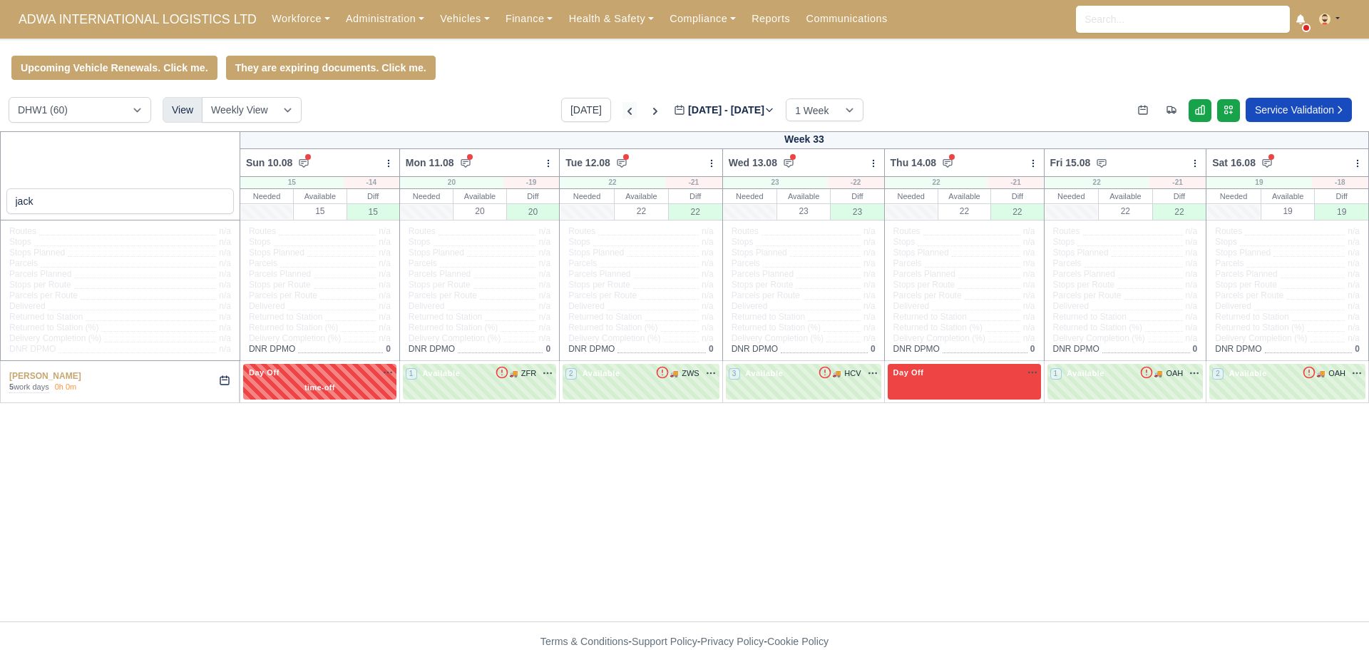
click at [623, 110] on icon at bounding box center [630, 111] width 14 height 14
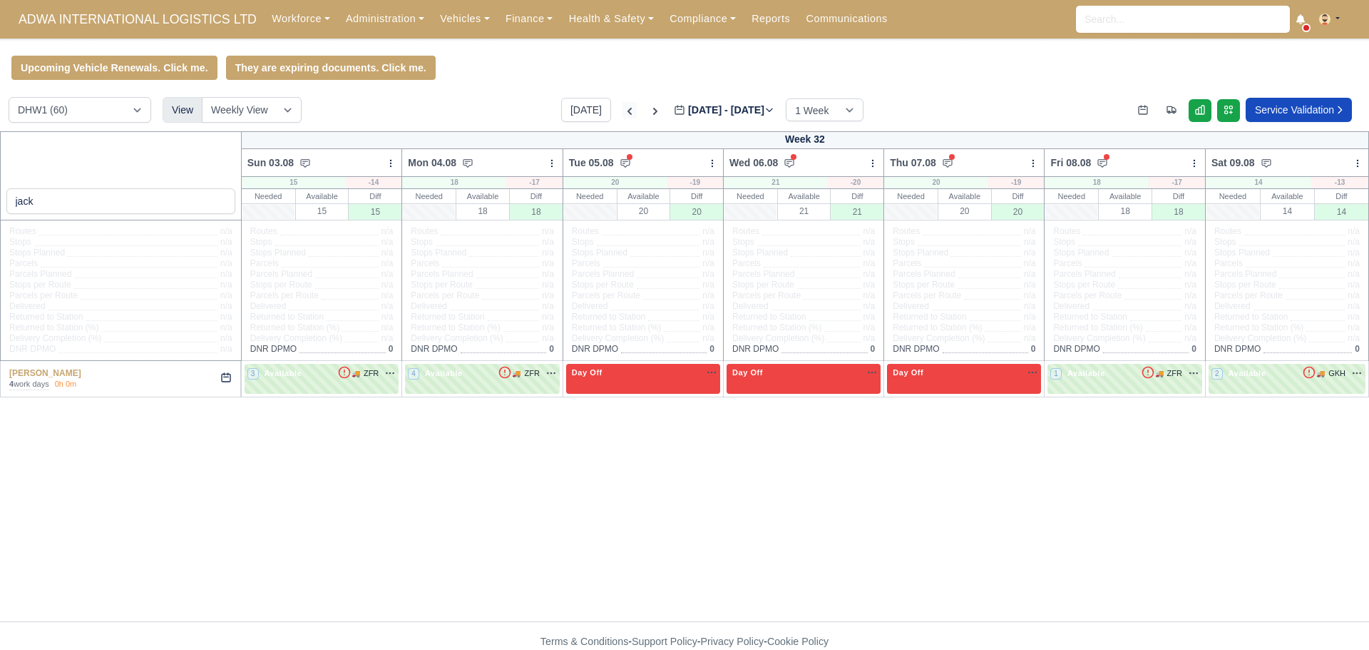
click at [623, 110] on icon at bounding box center [630, 111] width 14 height 14
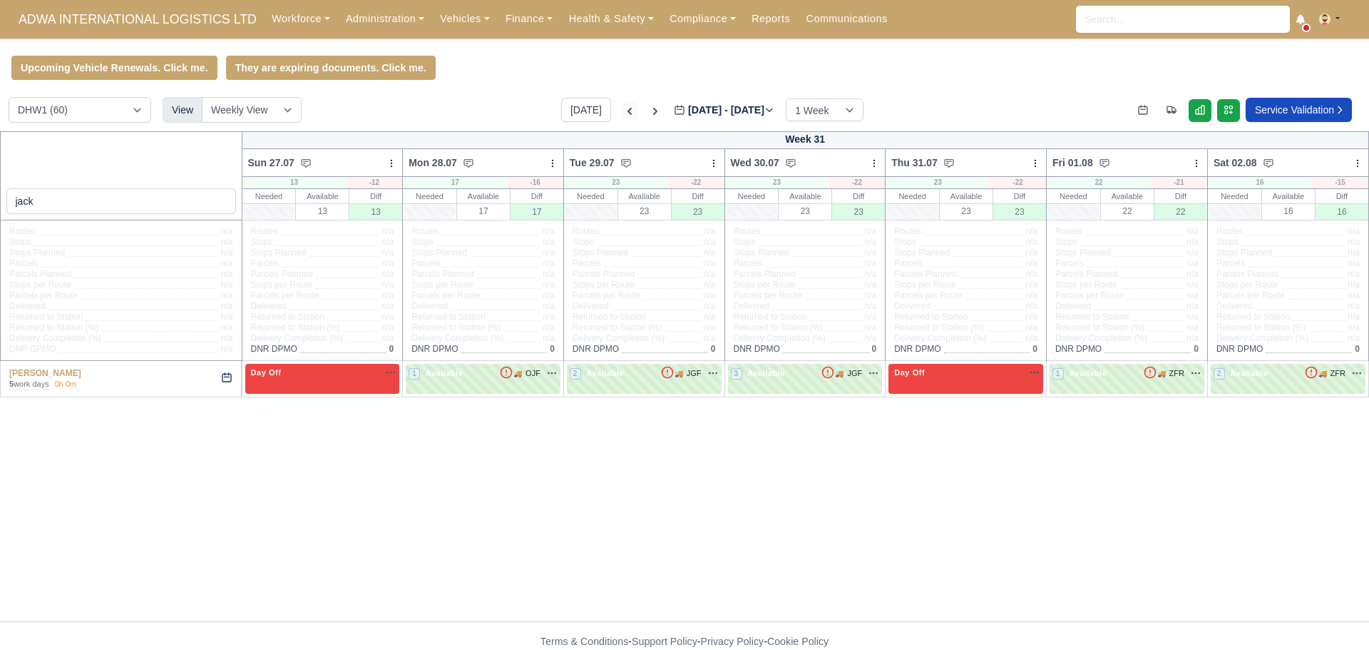
click at [623, 110] on icon at bounding box center [630, 111] width 14 height 14
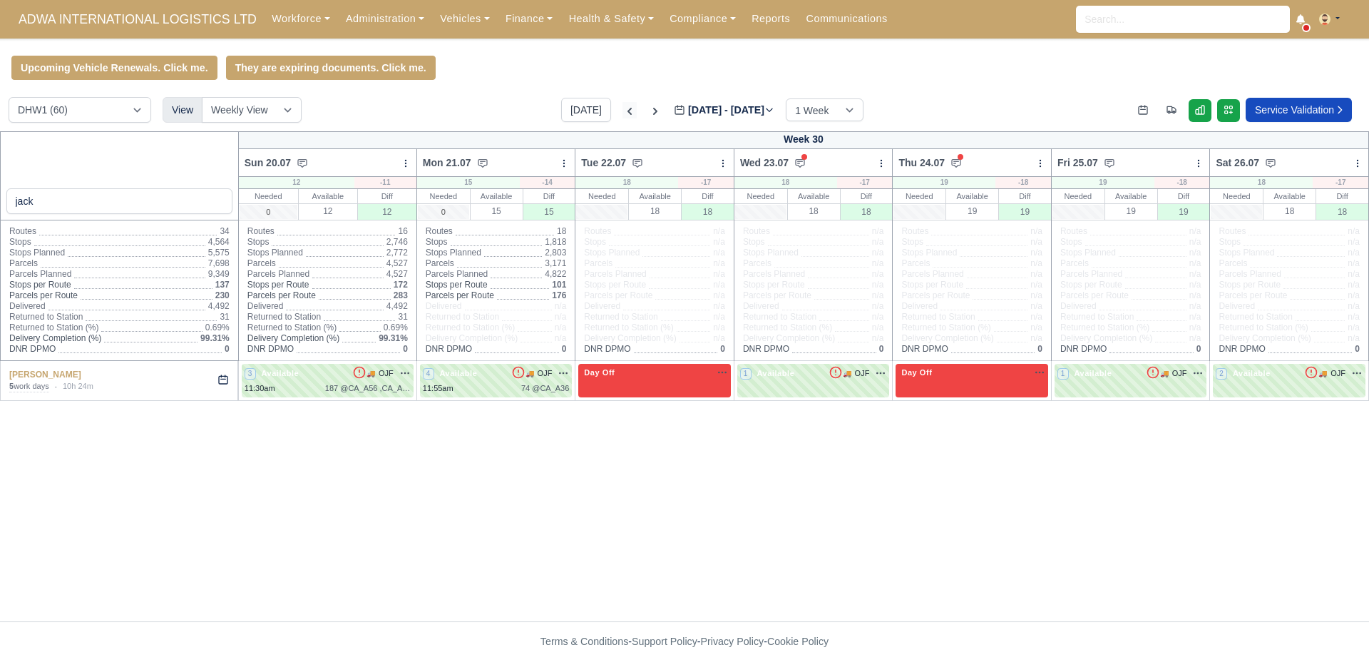
click at [623, 110] on icon at bounding box center [630, 111] width 14 height 14
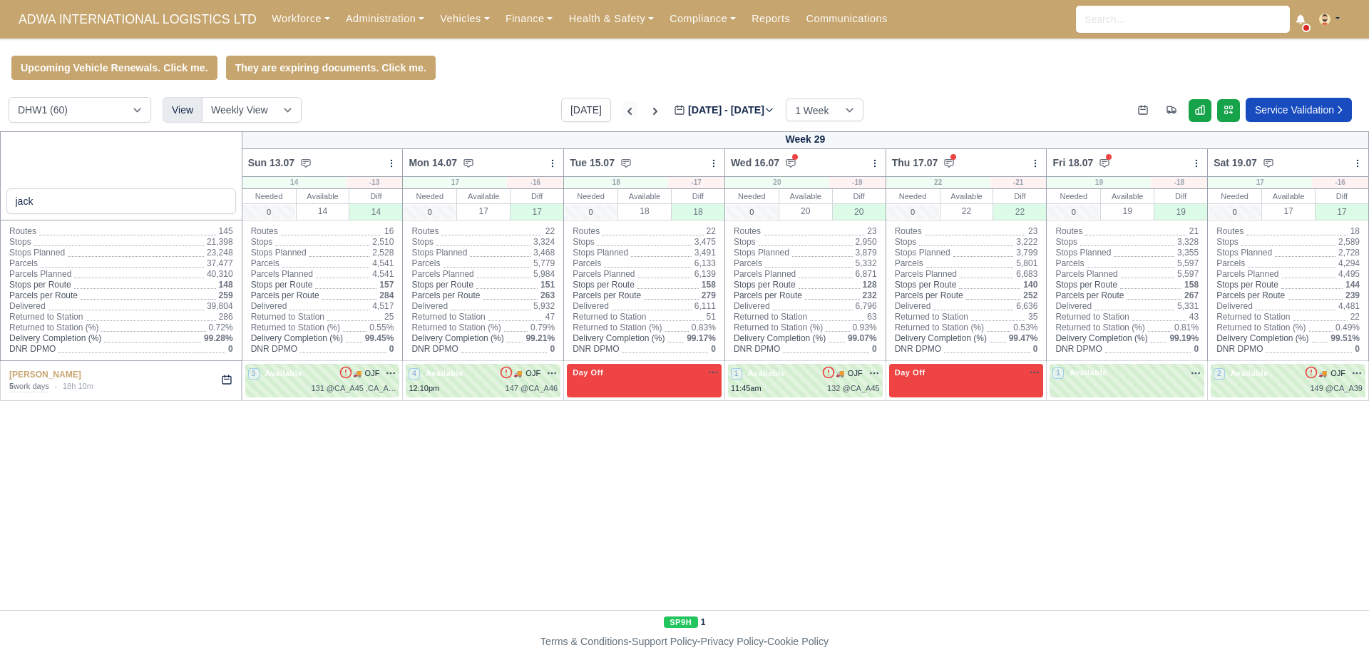
click at [611, 110] on div "Today Jul 13 - Jul 19, 2025 2025-07-18 1 Week 2 Weeks 3 Weeks 4 Weeks" at bounding box center [712, 110] width 302 height 24
click at [623, 117] on icon at bounding box center [630, 111] width 14 height 14
click at [653, 113] on icon at bounding box center [655, 111] width 4 height 7
click at [648, 113] on icon at bounding box center [655, 111] width 14 height 14
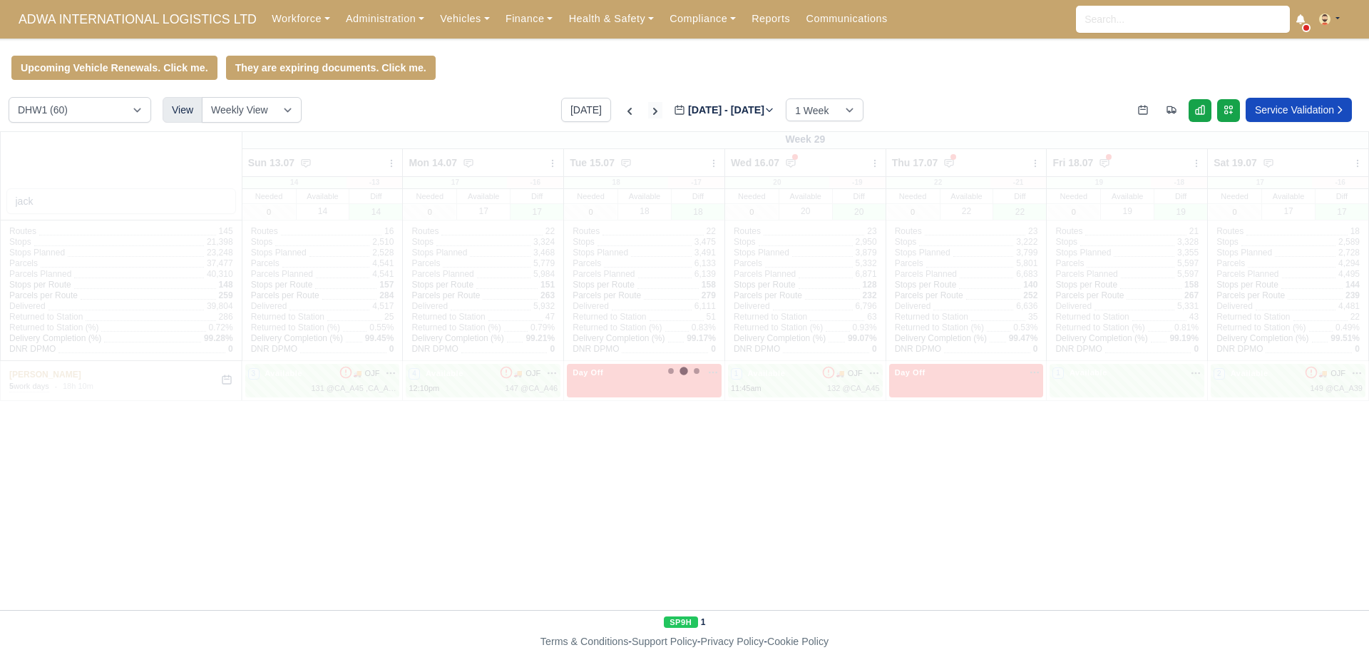
type input "2025-07-25"
